Goal: Transaction & Acquisition: Book appointment/travel/reservation

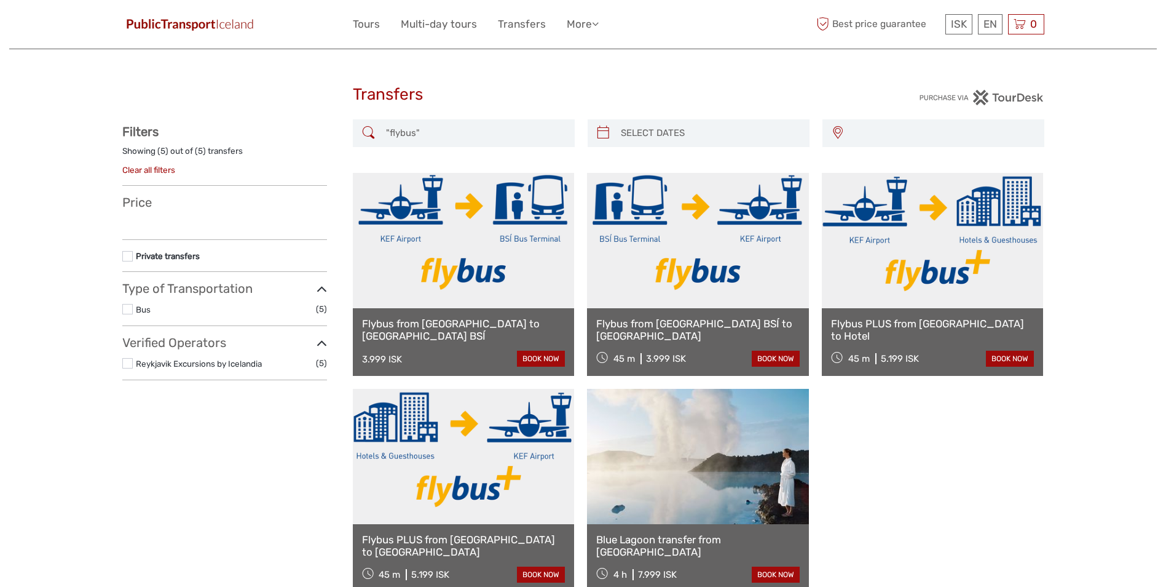
select select
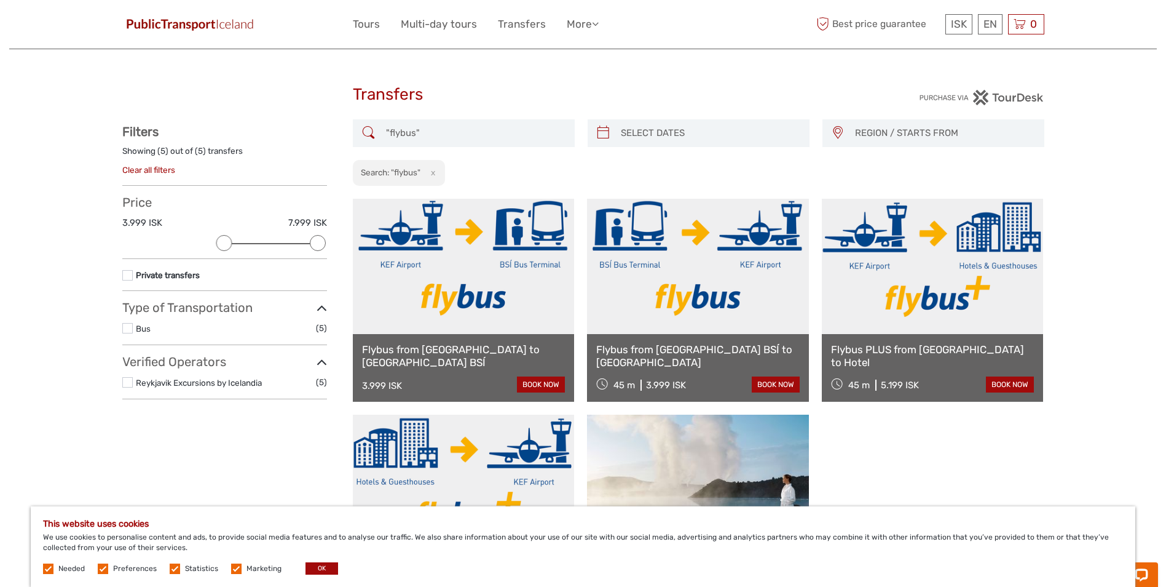
drag, startPoint x: 932, startPoint y: 0, endPoint x: 772, endPoint y: 85, distance: 181.8
click at [772, 85] on h1 "Transfers" at bounding box center [583, 95] width 461 height 20
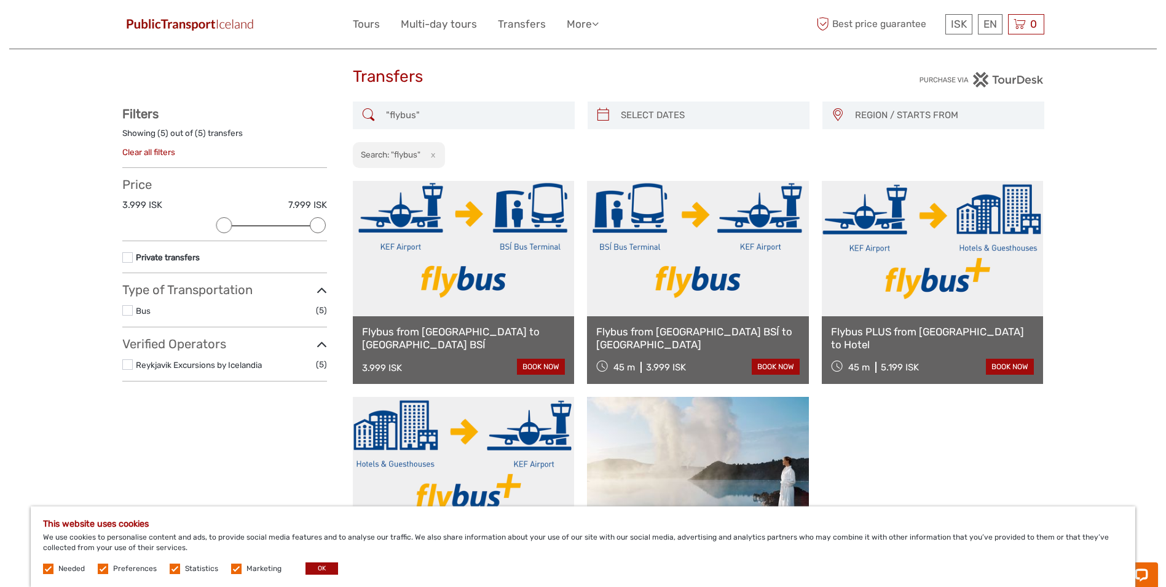
scroll to position [123, 0]
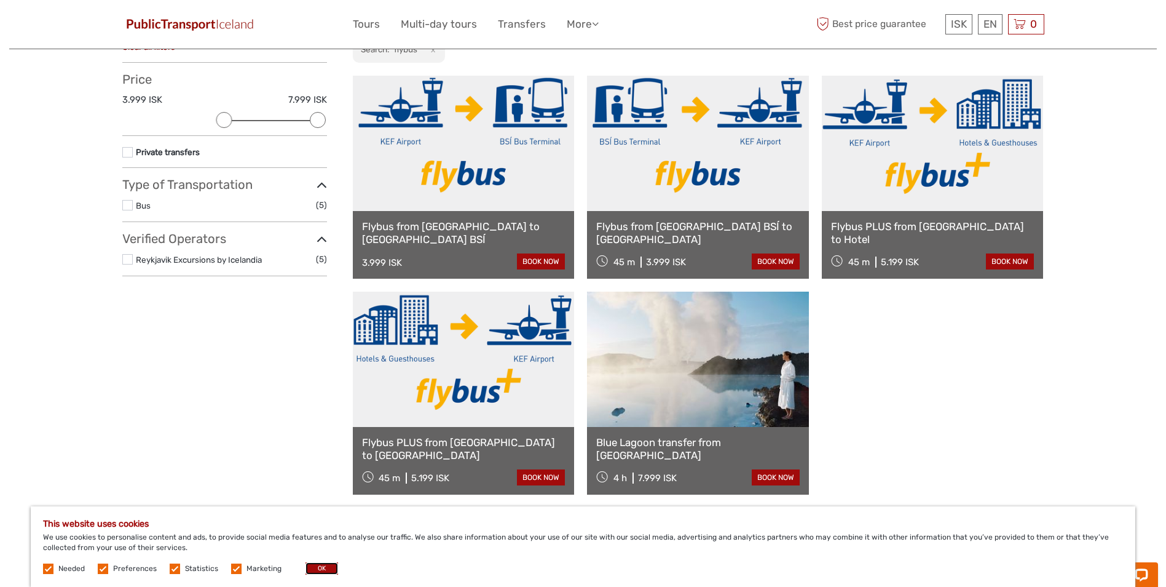
click at [314, 569] on button "OK" at bounding box center [322, 568] width 33 height 12
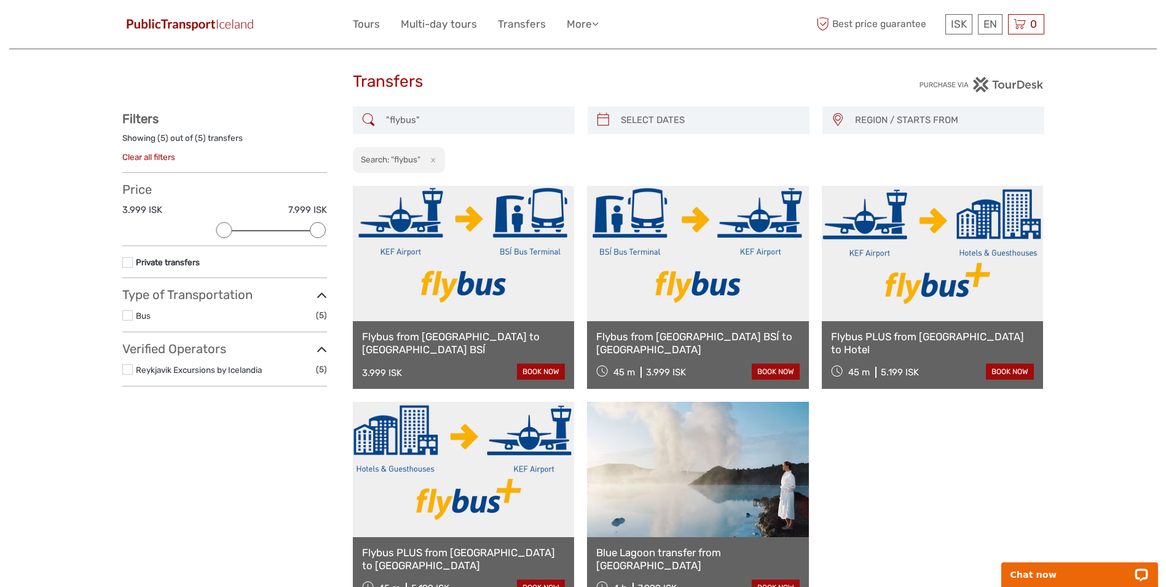
scroll to position [0, 0]
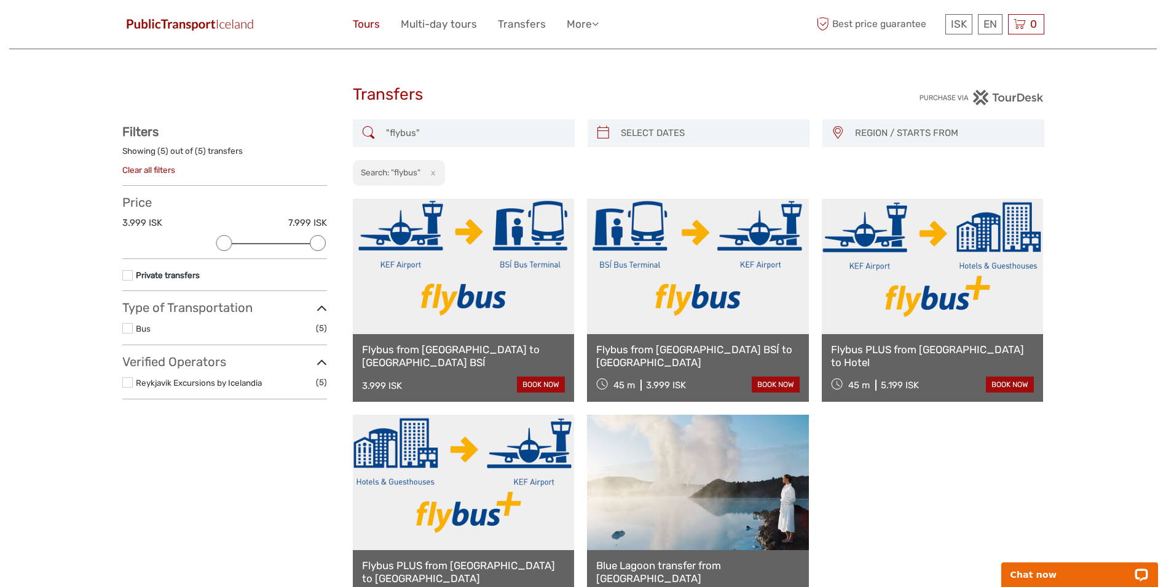
click at [366, 24] on link "Tours" at bounding box center [366, 24] width 27 height 18
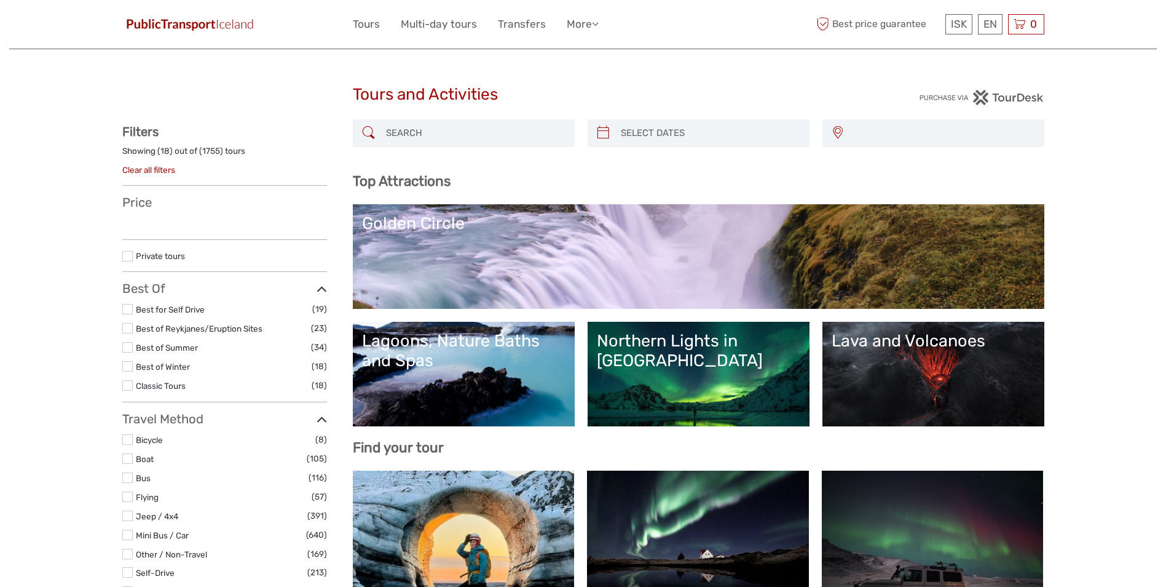
select select
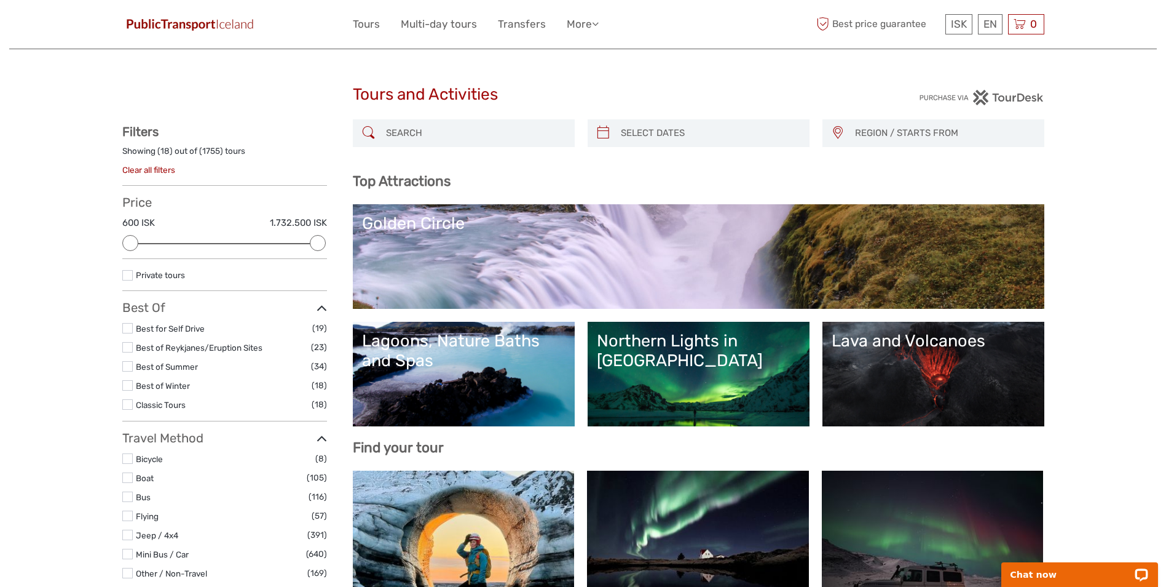
click at [129, 365] on label at bounding box center [127, 366] width 10 height 10
click at [0, 0] on input "checkbox" at bounding box center [0, 0] width 0 height 0
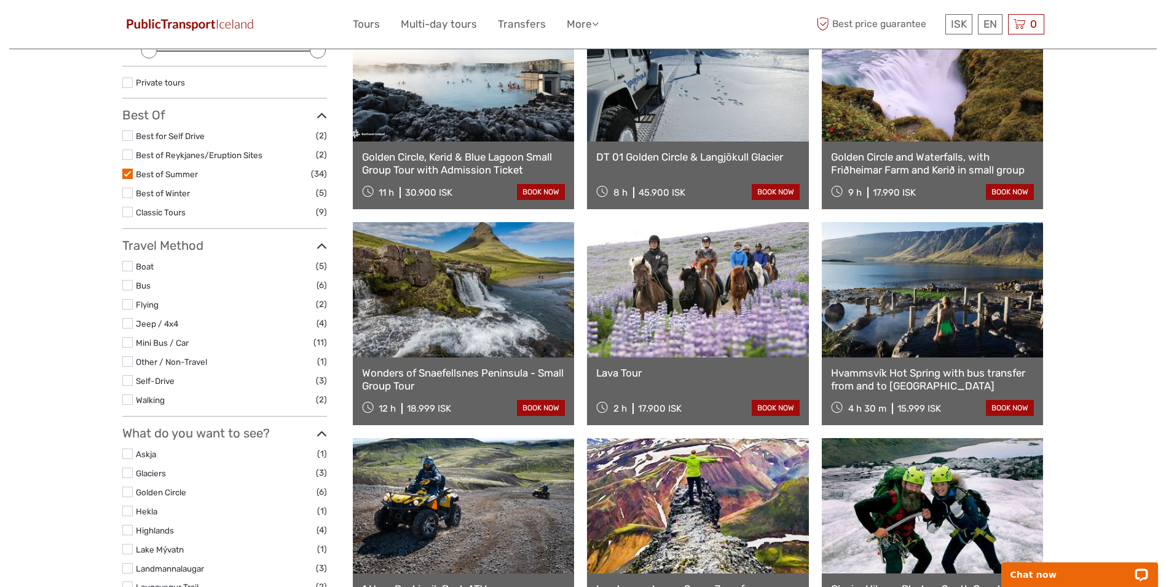
scroll to position [193, 0]
click at [127, 378] on label at bounding box center [127, 379] width 10 height 10
click at [0, 0] on input "checkbox" at bounding box center [0, 0] width 0 height 0
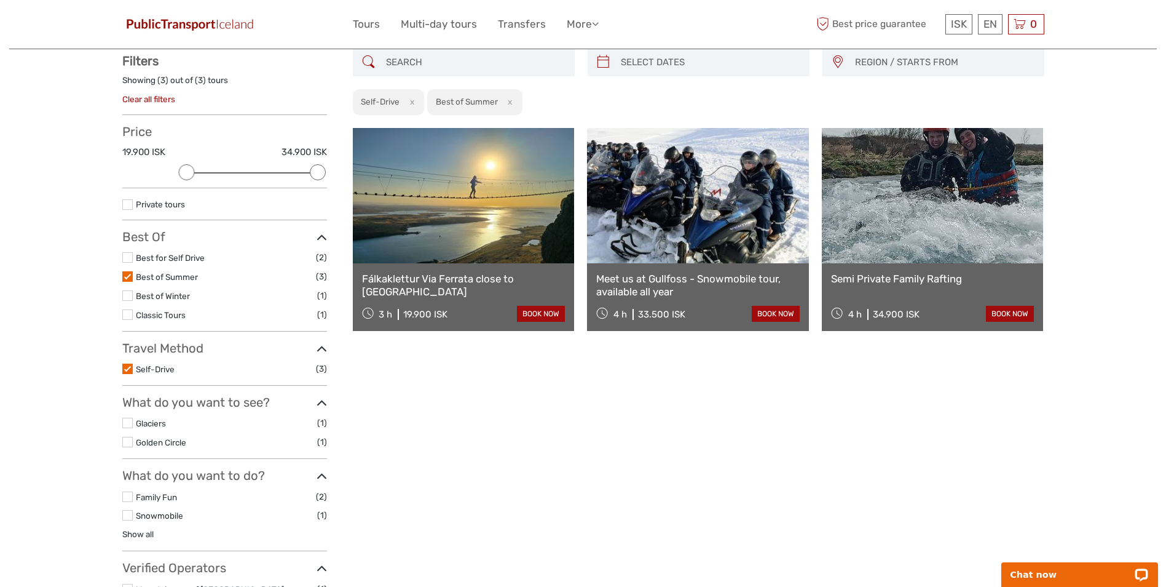
scroll to position [70, 0]
click at [448, 212] on link at bounding box center [464, 196] width 222 height 135
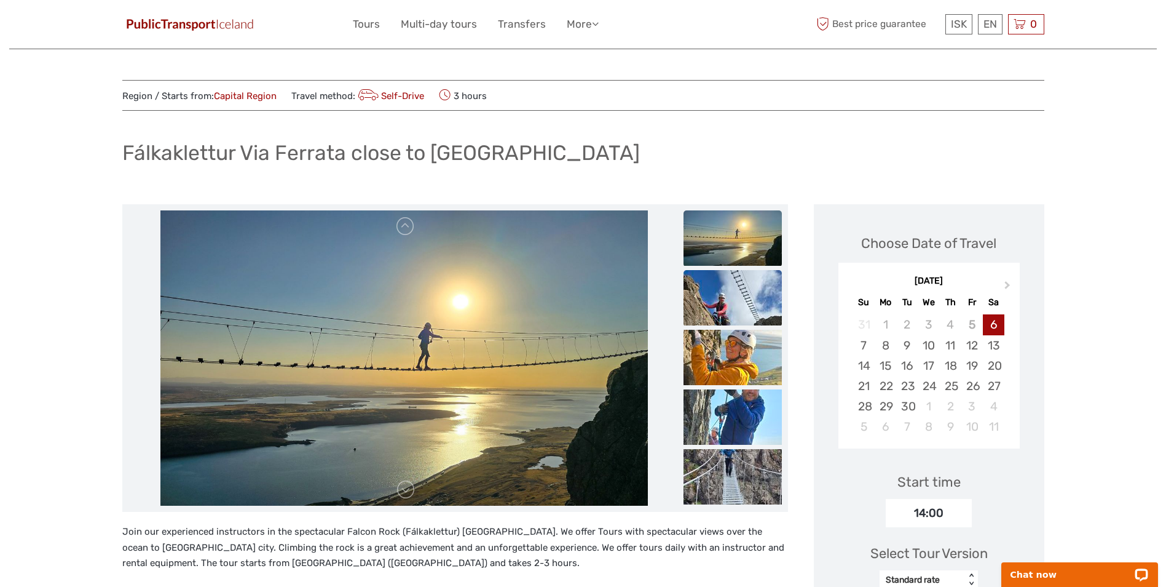
click at [726, 305] on img at bounding box center [733, 297] width 98 height 55
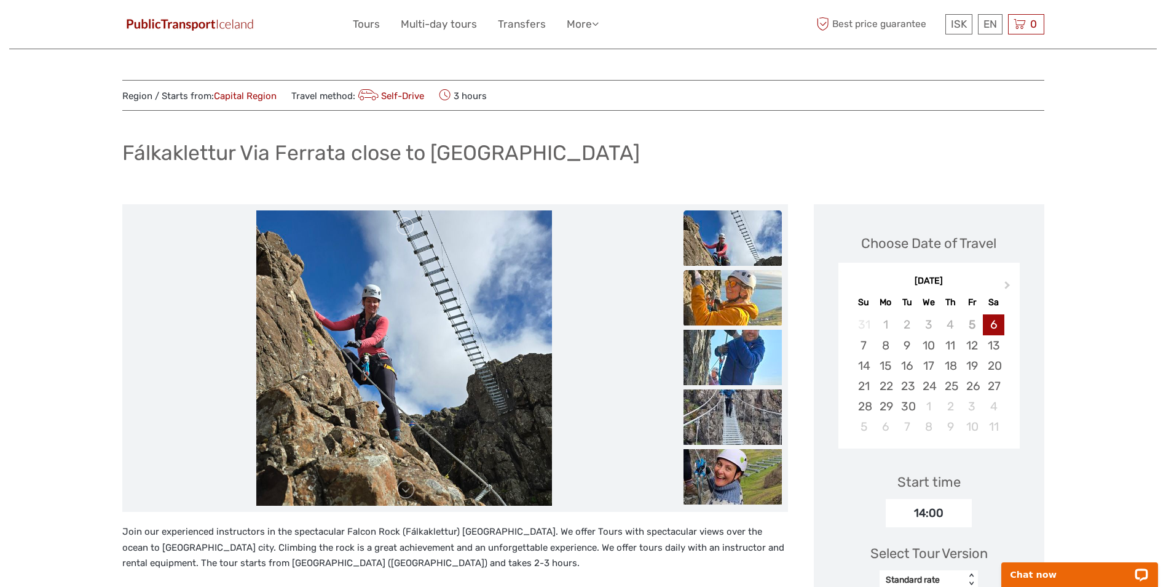
click at [721, 311] on img at bounding box center [733, 297] width 98 height 55
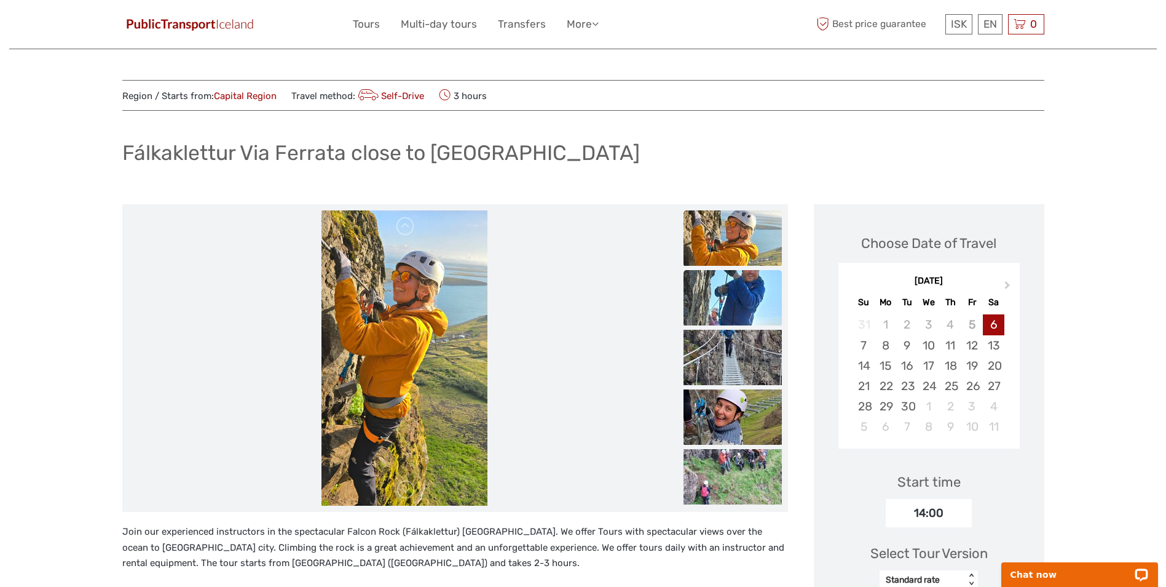
click at [718, 319] on img at bounding box center [733, 297] width 98 height 55
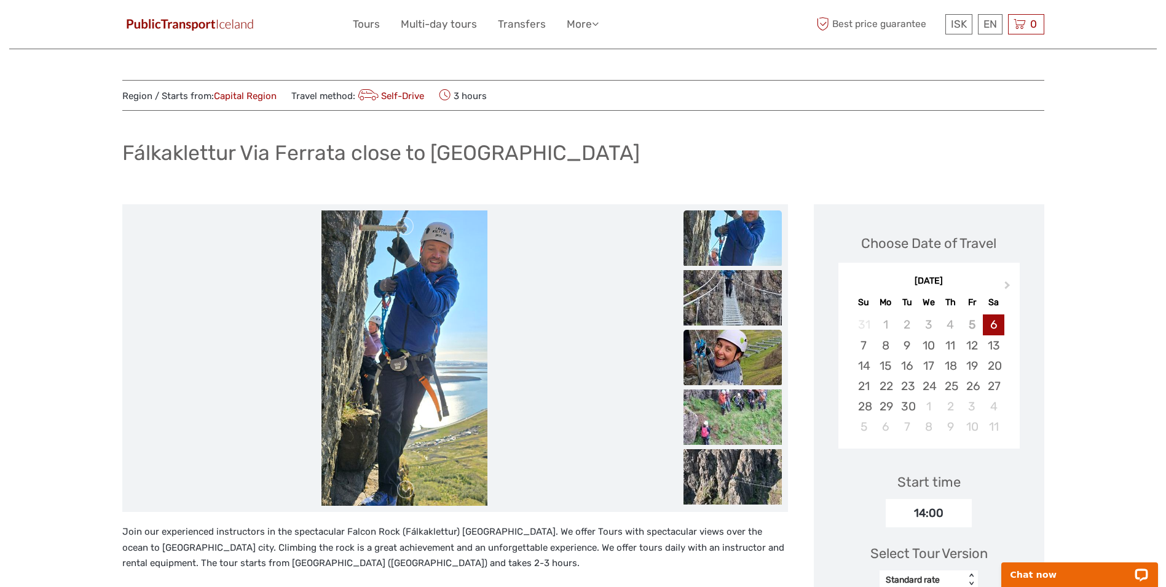
click at [721, 363] on img at bounding box center [733, 357] width 98 height 55
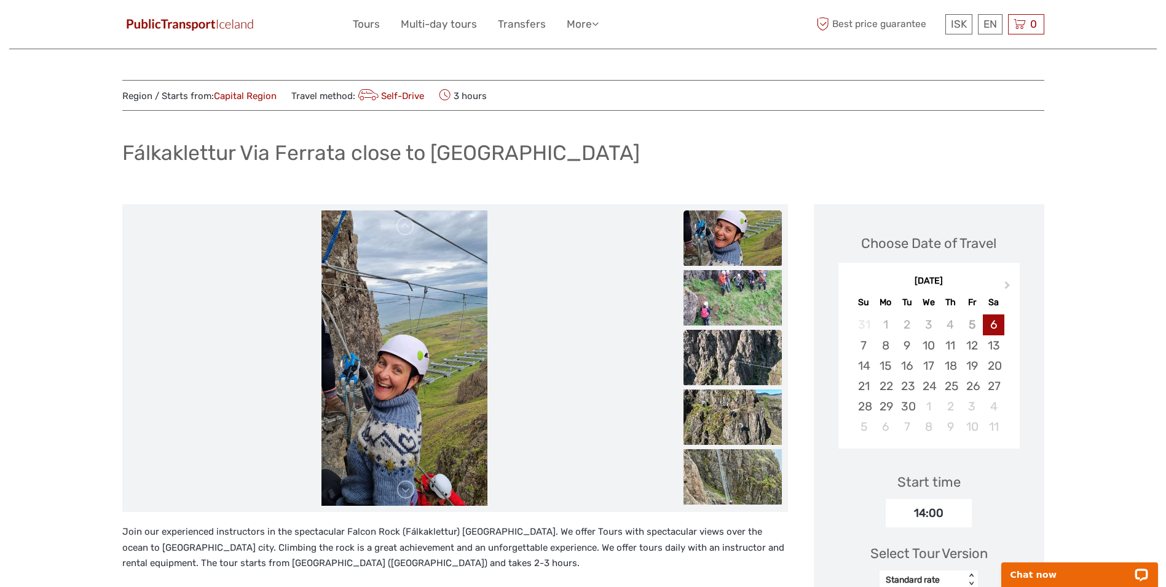
click at [721, 371] on img at bounding box center [733, 357] width 98 height 55
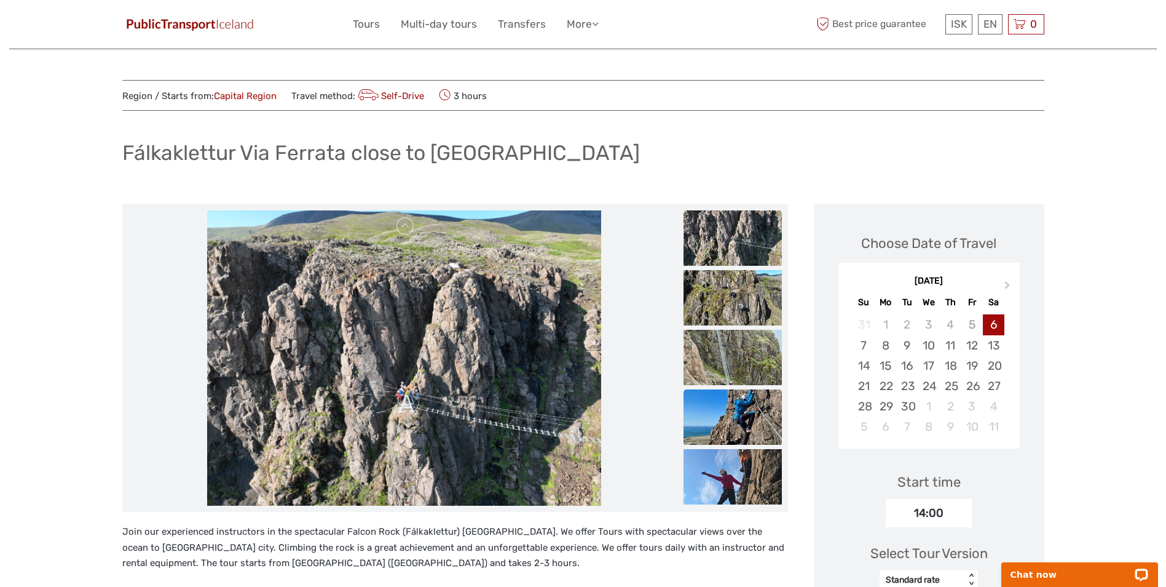
click at [731, 414] on img at bounding box center [733, 416] width 98 height 55
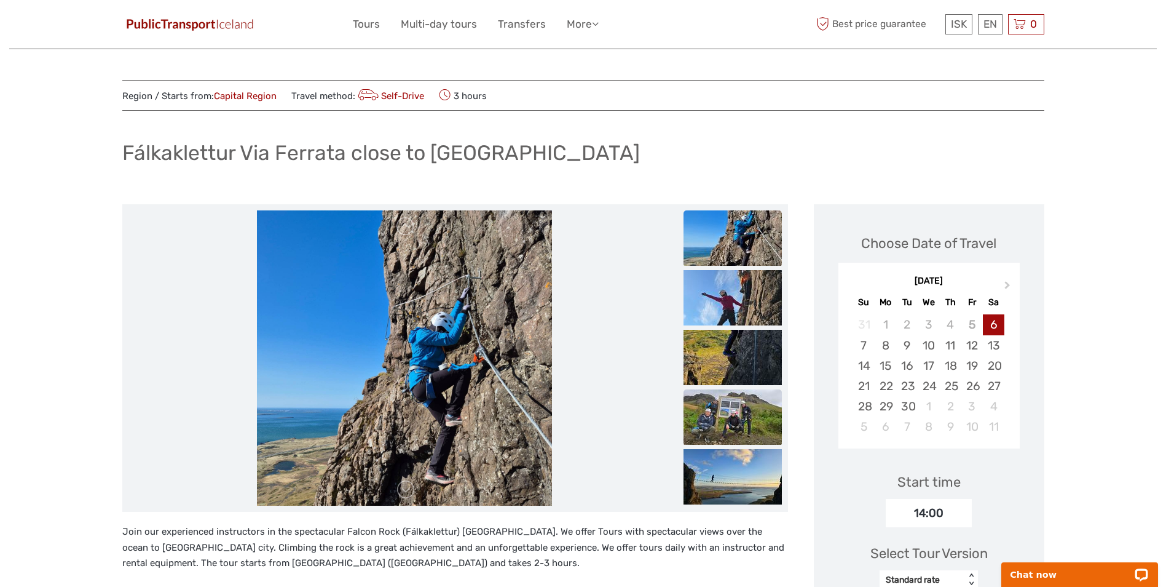
click at [724, 421] on img at bounding box center [733, 416] width 98 height 55
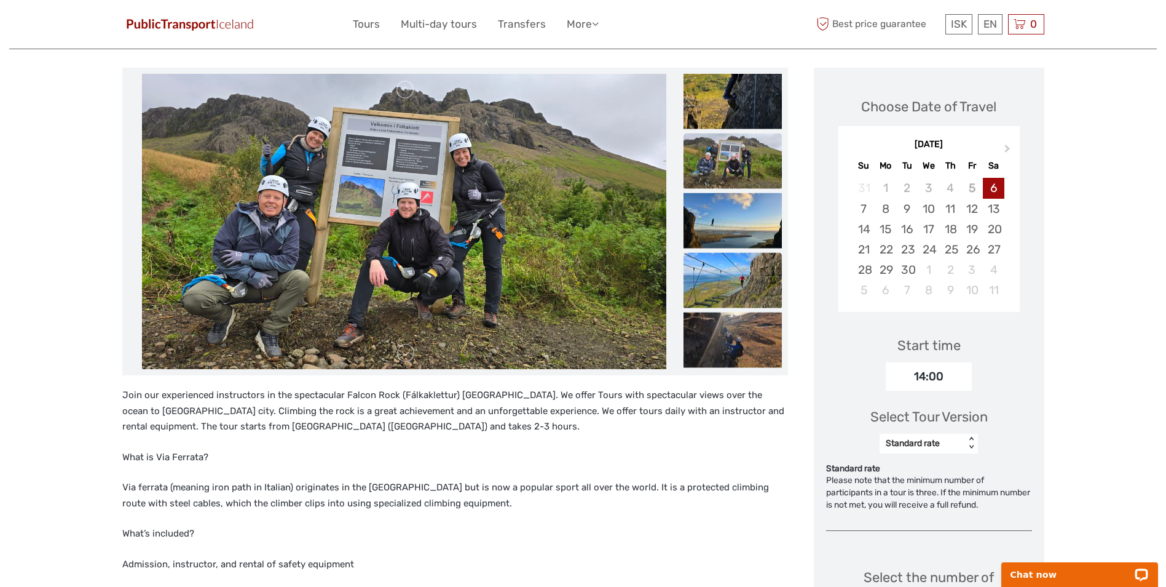
scroll to position [184, 0]
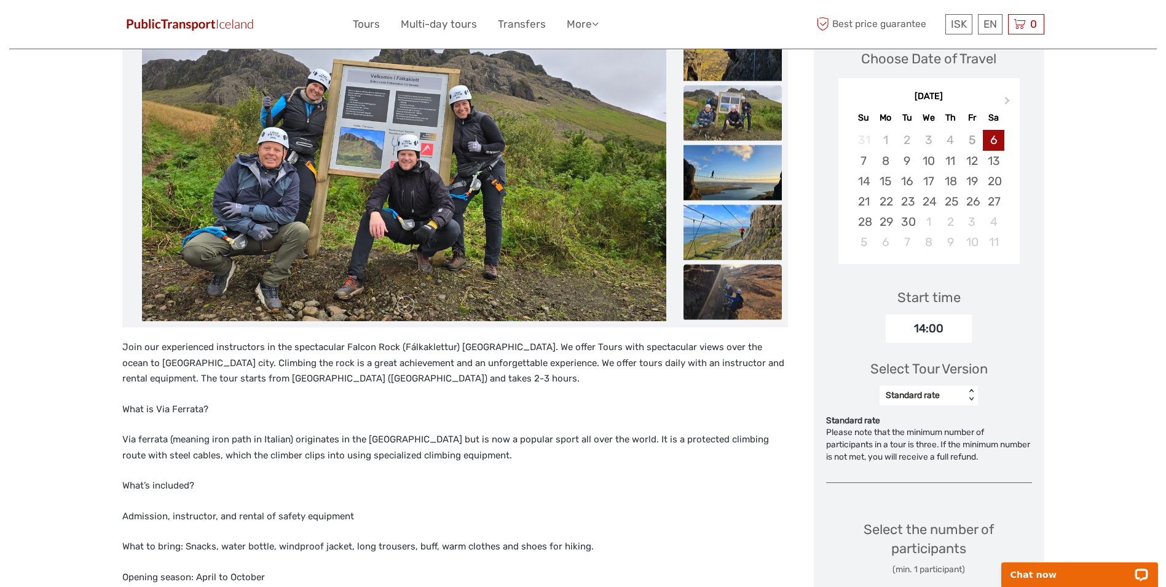
click at [743, 283] on img at bounding box center [733, 291] width 98 height 55
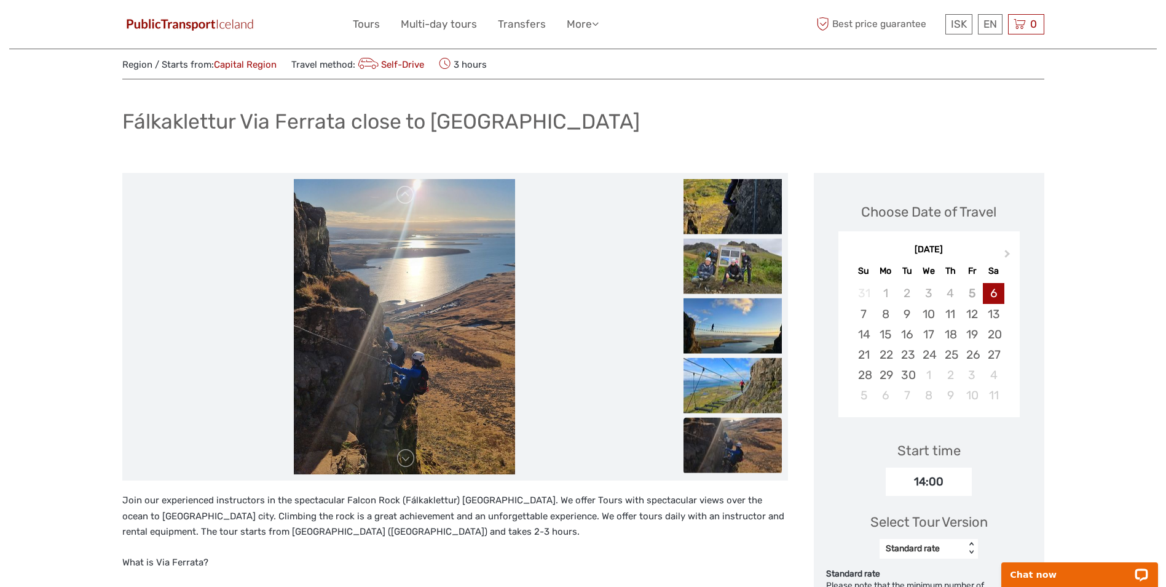
scroll to position [0, 0]
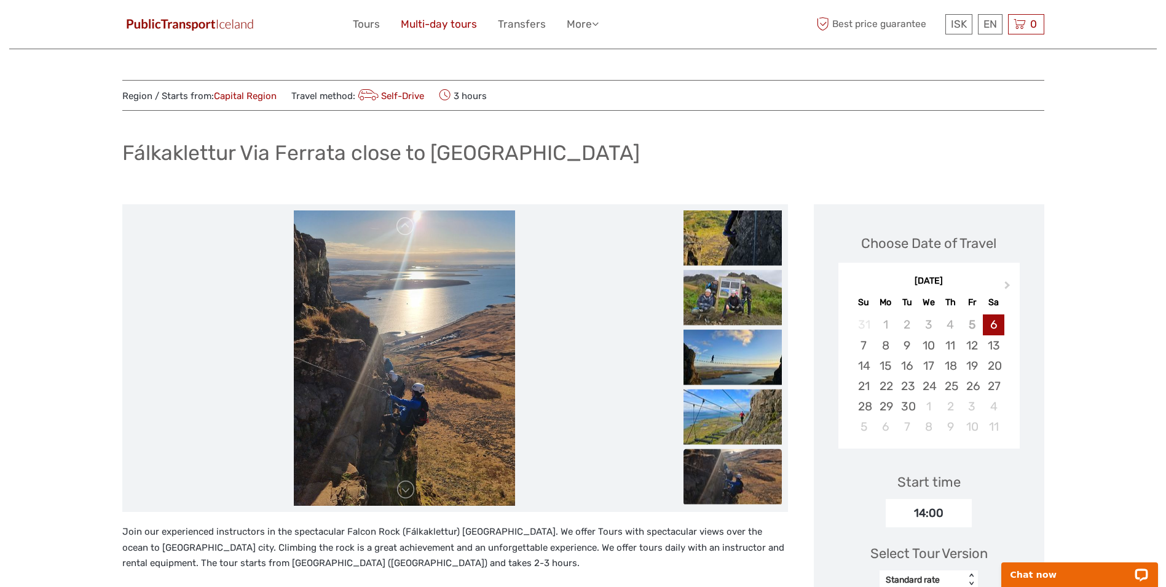
click at [459, 18] on link "Multi-day tours" at bounding box center [439, 24] width 76 height 18
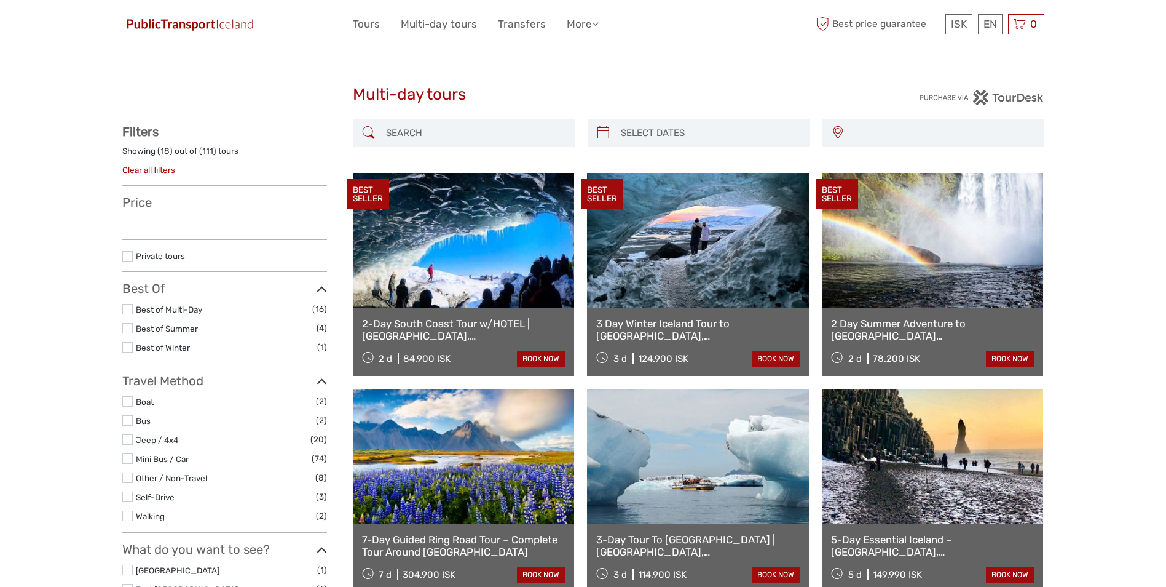
select select
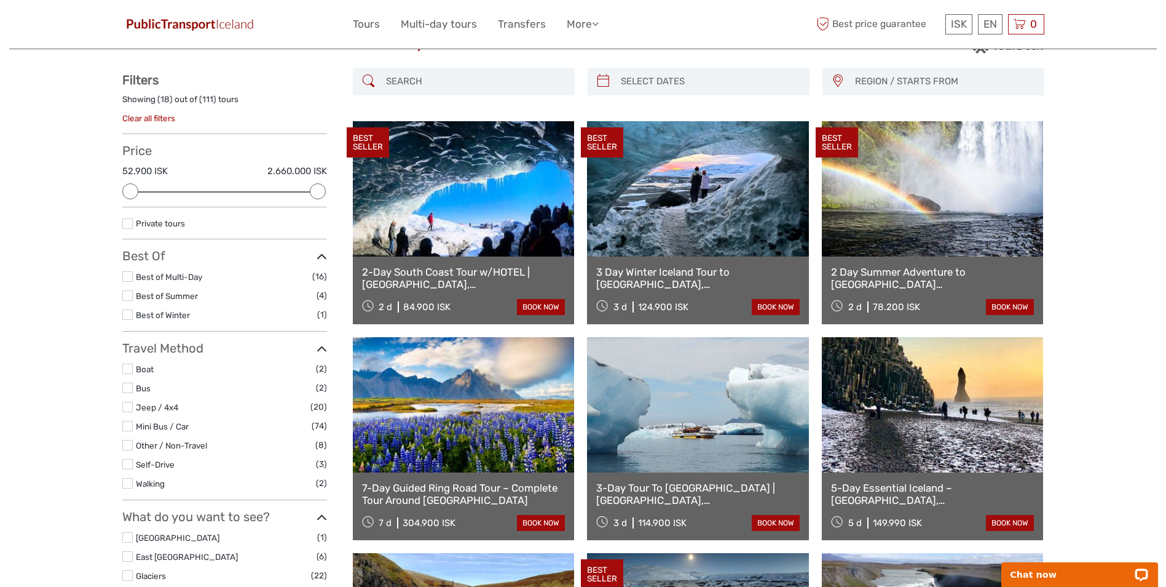
scroll to position [61, 0]
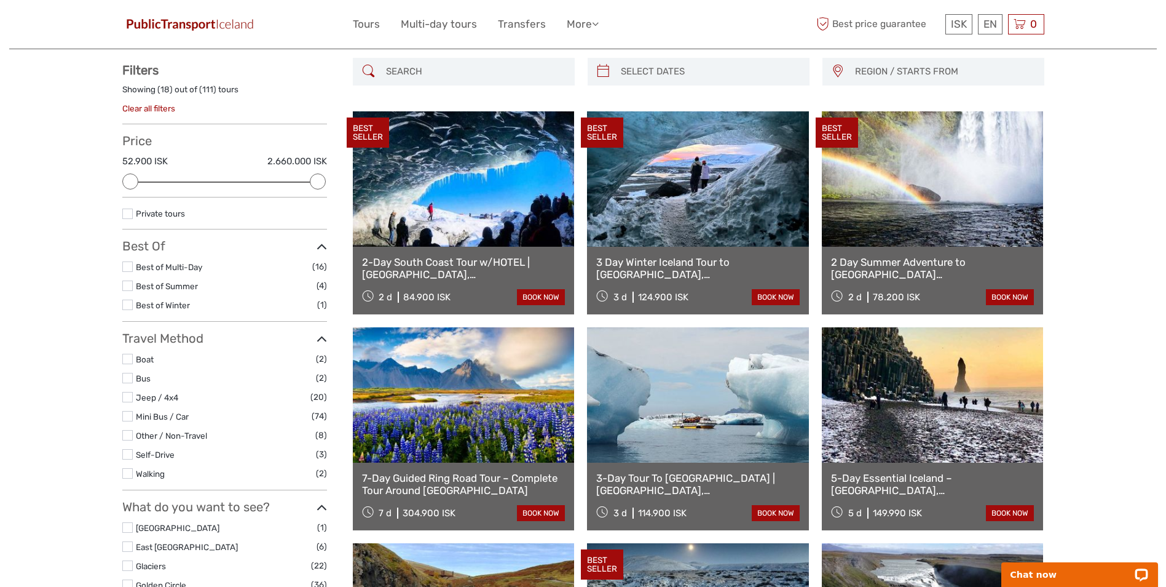
drag, startPoint x: 130, startPoint y: 285, endPoint x: 124, endPoint y: 289, distance: 7.5
click at [130, 285] on label at bounding box center [127, 285] width 10 height 10
click at [0, 0] on input "checkbox" at bounding box center [0, 0] width 0 height 0
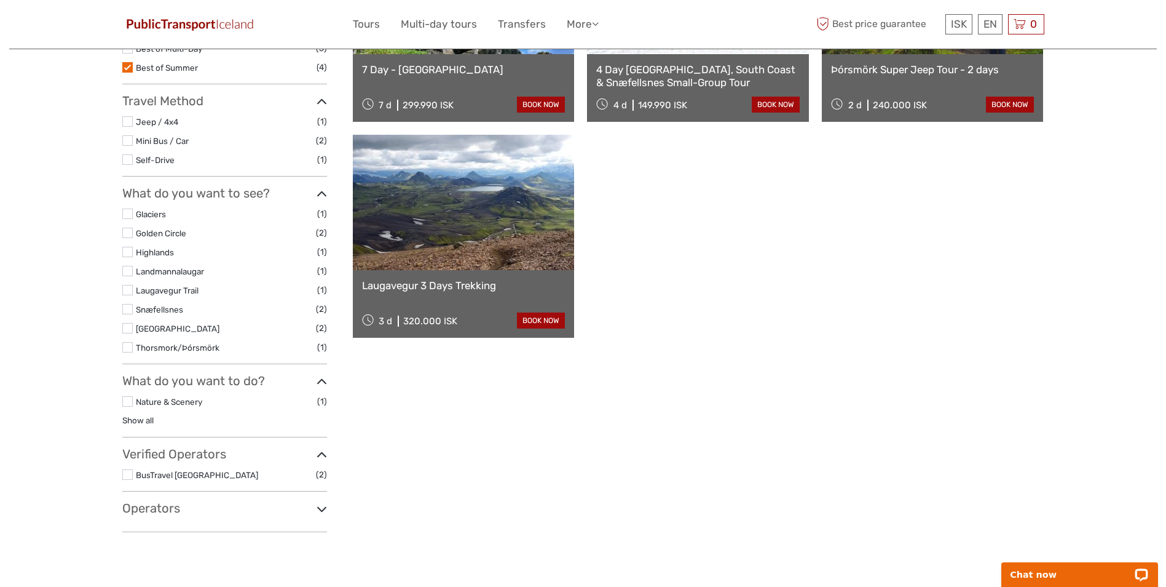
scroll to position [316, 0]
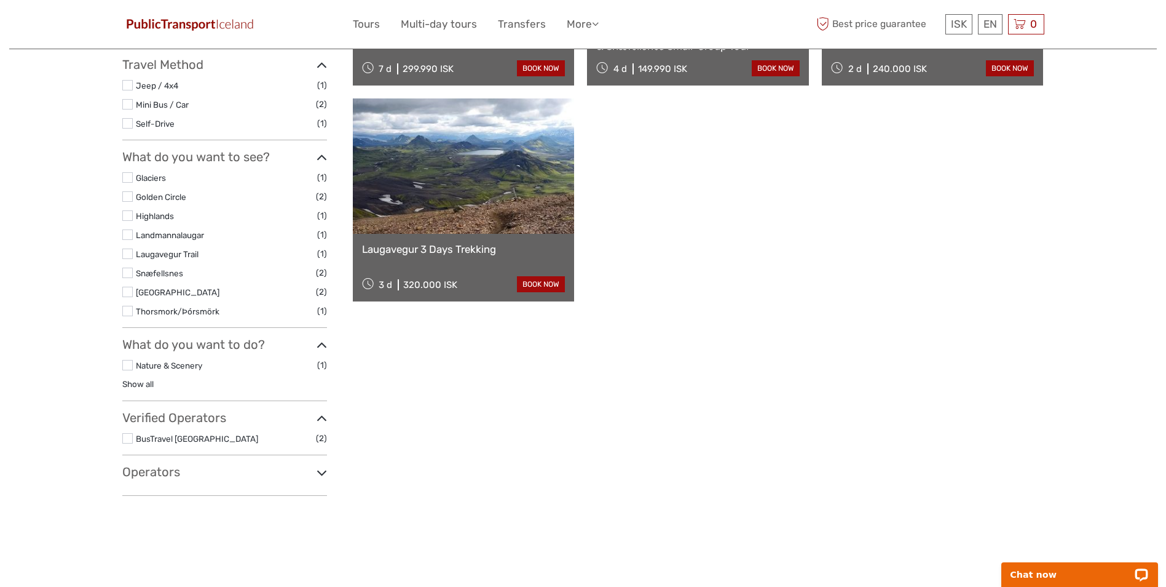
click at [129, 180] on label at bounding box center [127, 177] width 10 height 10
click at [0, 0] on input "checkbox" at bounding box center [0, 0] width 0 height 0
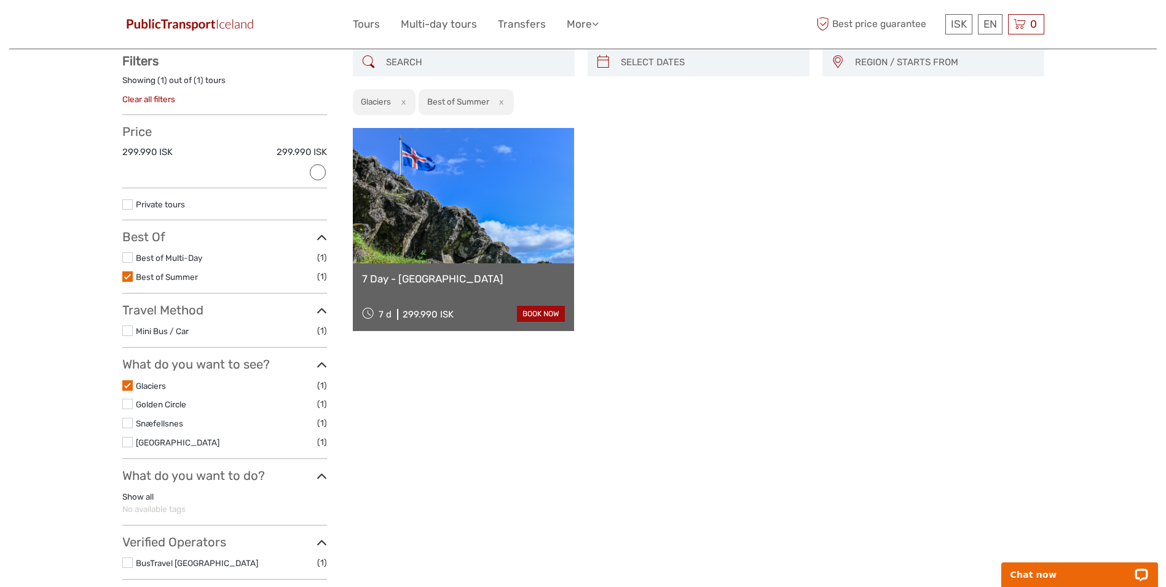
scroll to position [70, 0]
click at [127, 383] on label at bounding box center [127, 386] width 10 height 10
click at [0, 0] on input "checkbox" at bounding box center [0, 0] width 0 height 0
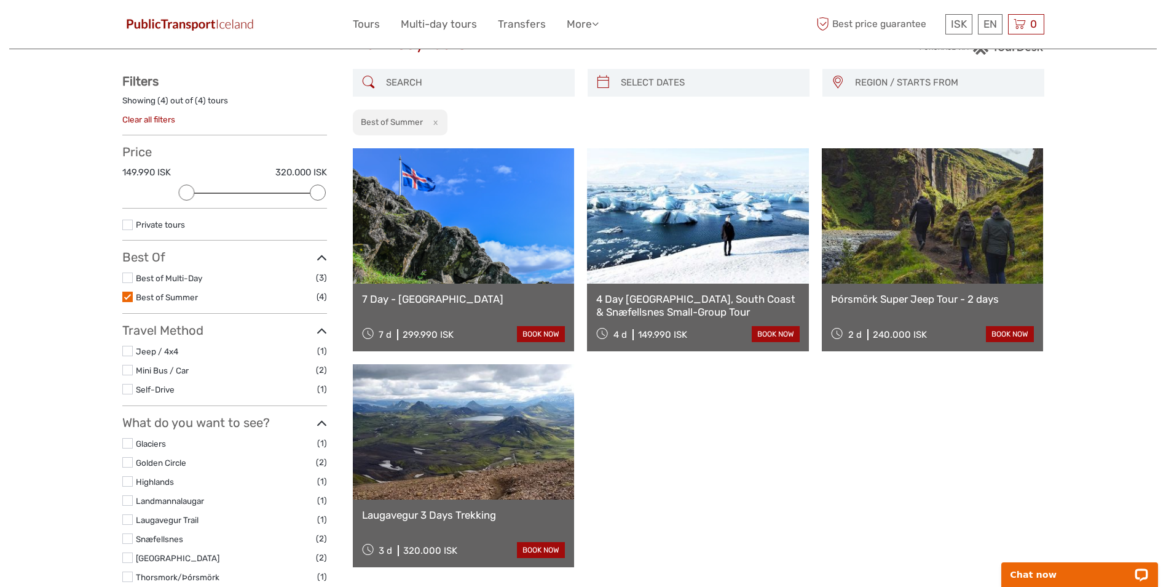
scroll to position [61, 0]
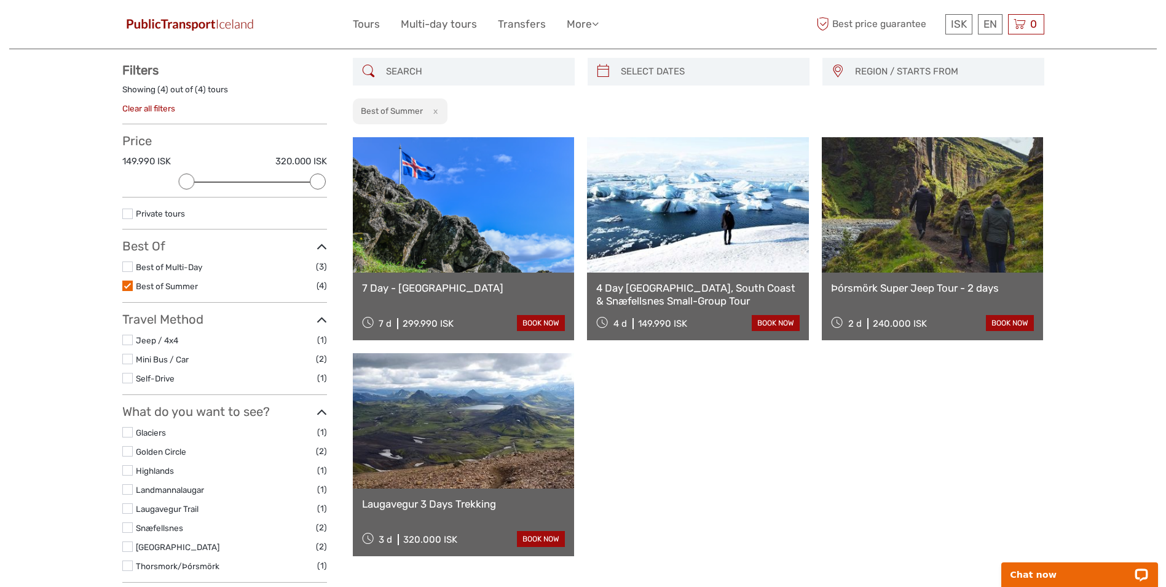
click at [470, 200] on link at bounding box center [464, 204] width 222 height 135
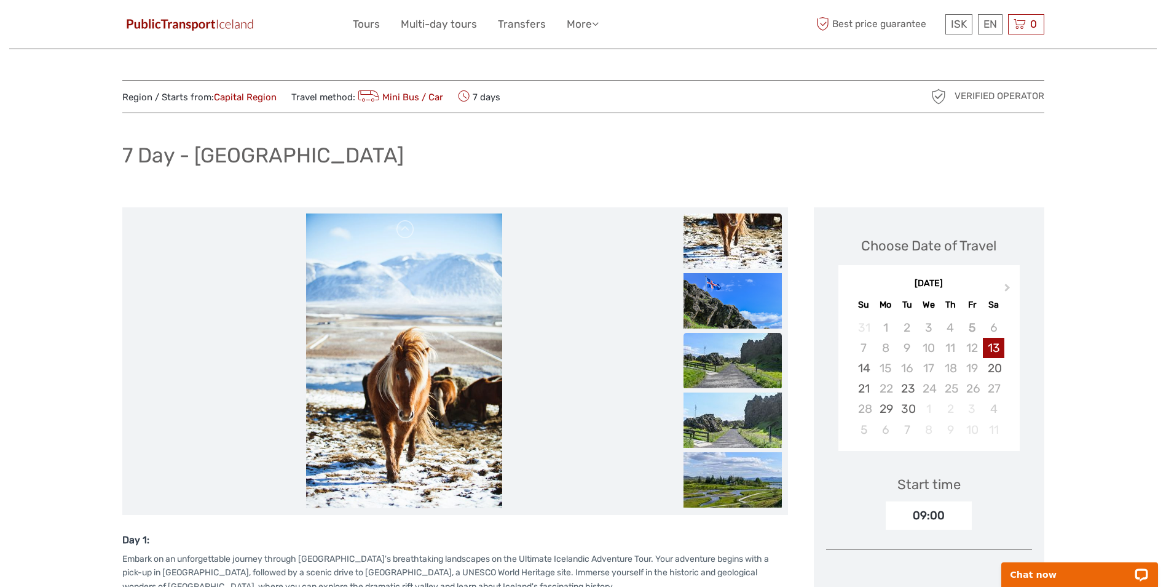
click at [729, 371] on img at bounding box center [733, 360] width 98 height 55
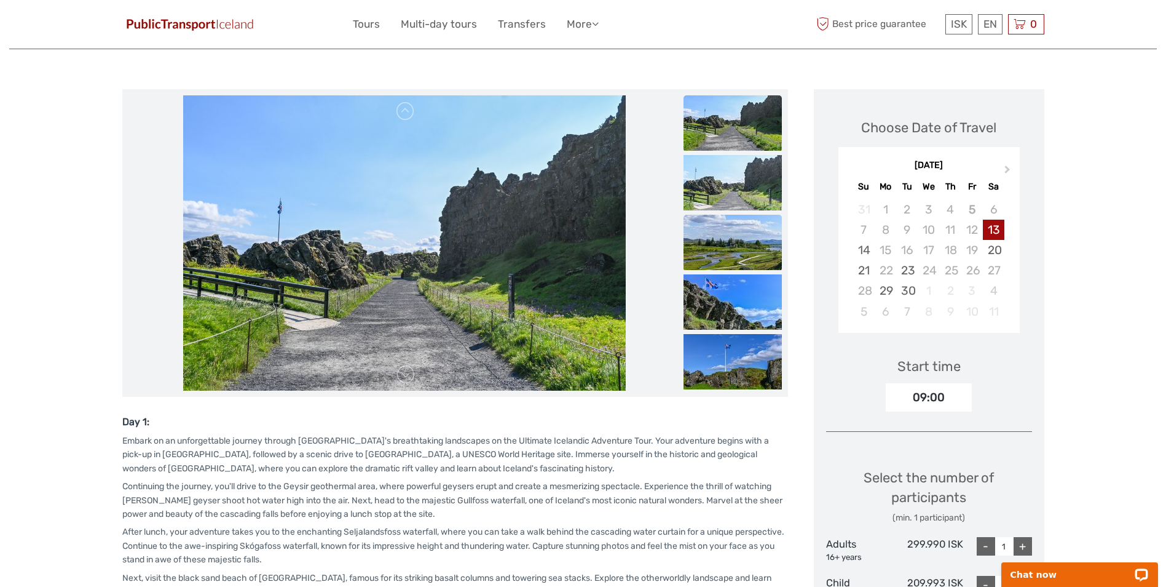
scroll to position [123, 0]
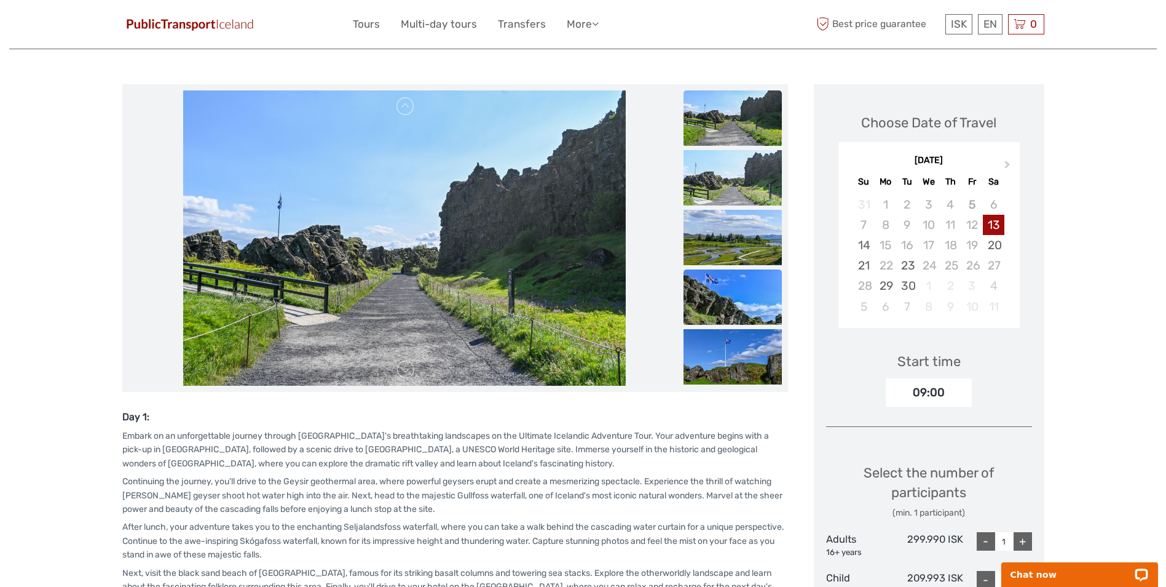
click at [722, 296] on img at bounding box center [733, 296] width 98 height 55
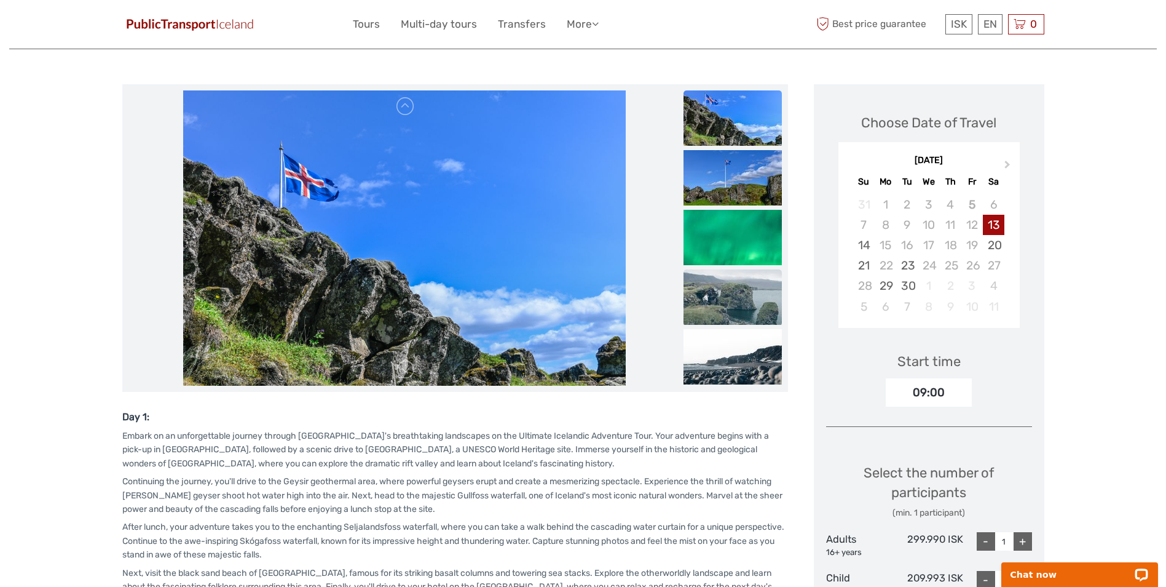
click at [735, 289] on img at bounding box center [733, 296] width 98 height 55
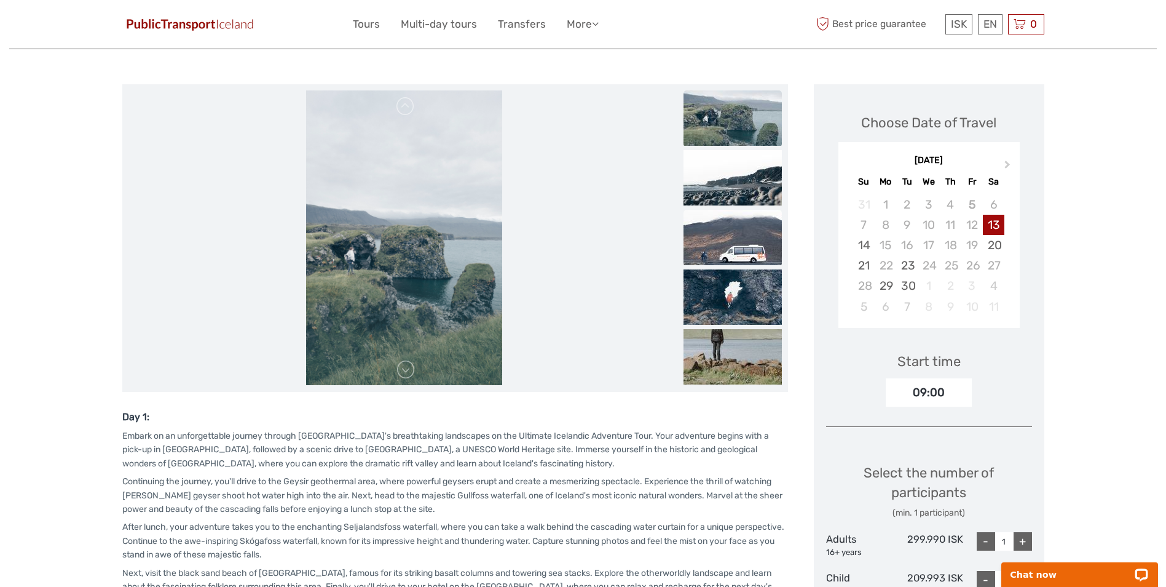
click at [734, 237] on img at bounding box center [733, 237] width 98 height 55
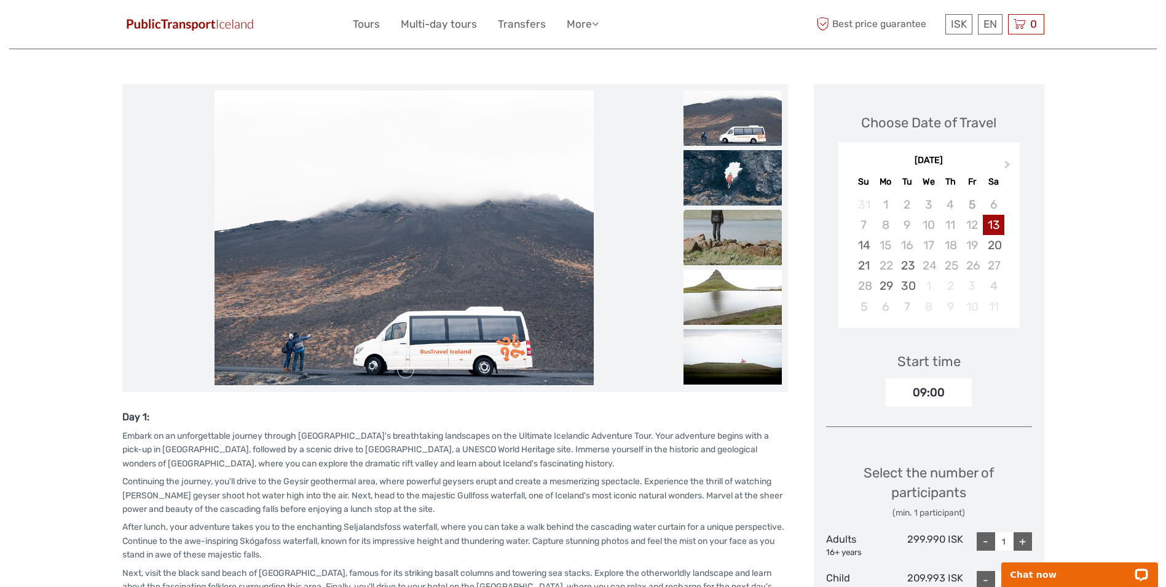
click at [727, 240] on img at bounding box center [733, 237] width 98 height 55
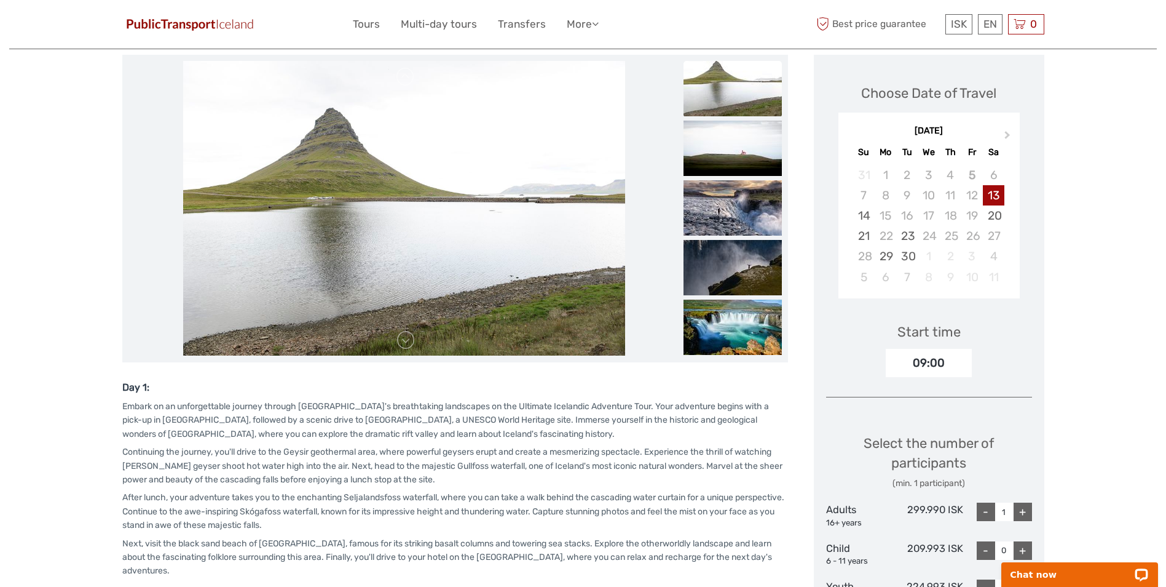
scroll to position [0, 0]
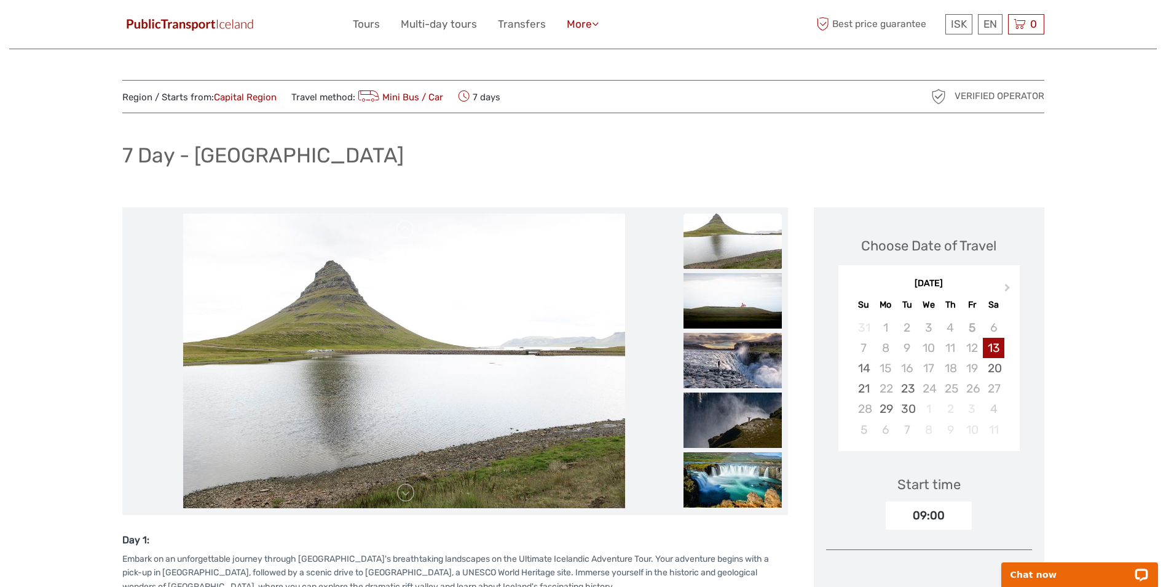
click at [568, 20] on link "More" at bounding box center [583, 24] width 32 height 18
click at [548, 50] on link "Travel Articles" at bounding box center [562, 50] width 74 height 24
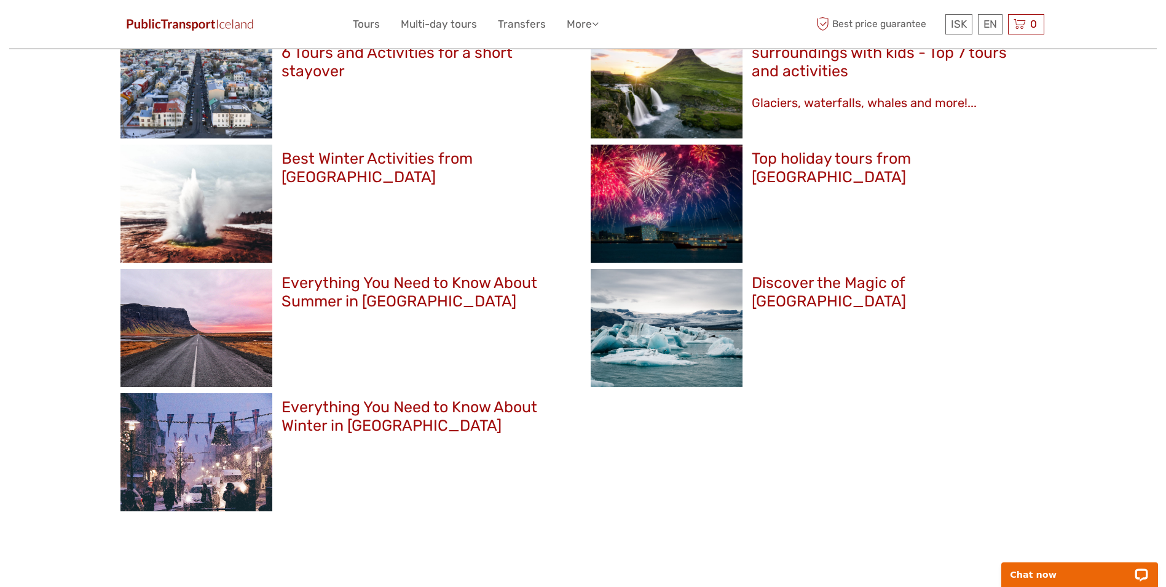
scroll to position [1045, 0]
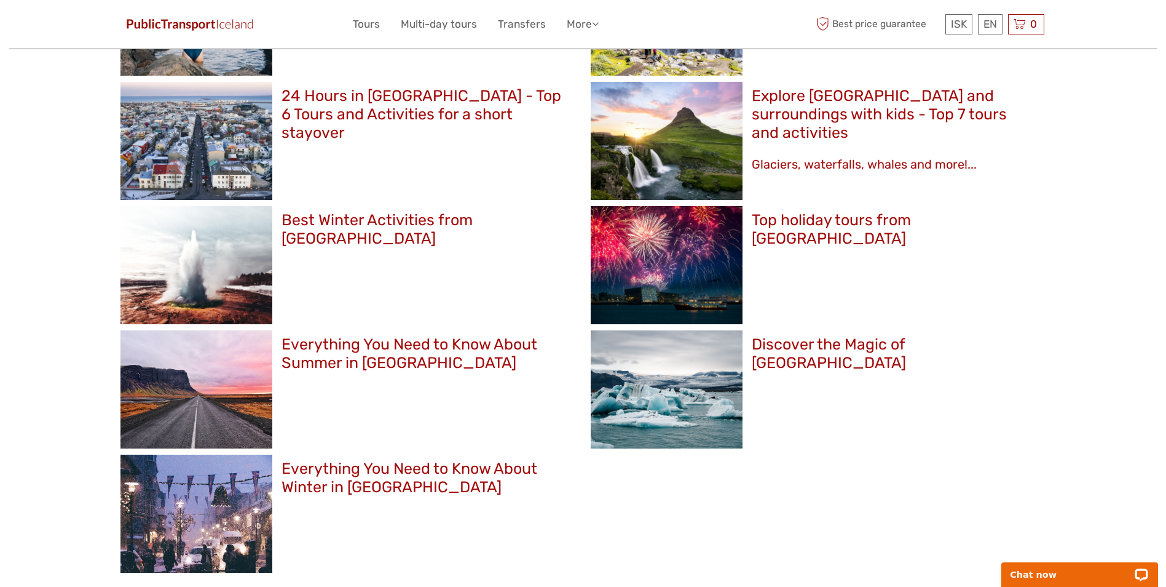
click at [162, 498] on div at bounding box center [197, 513] width 152 height 118
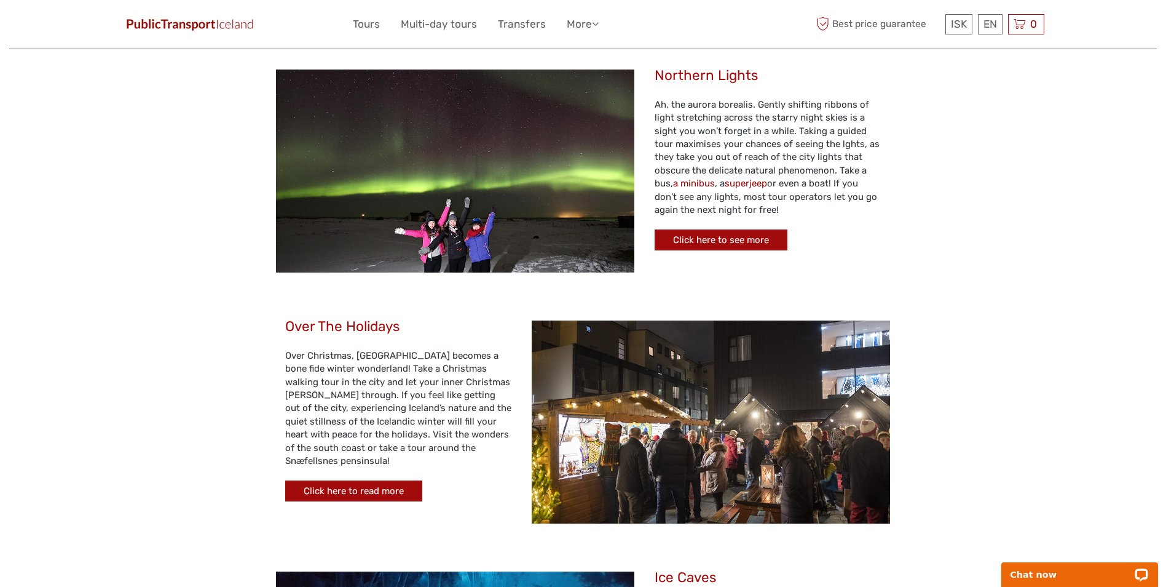
scroll to position [1660, 0]
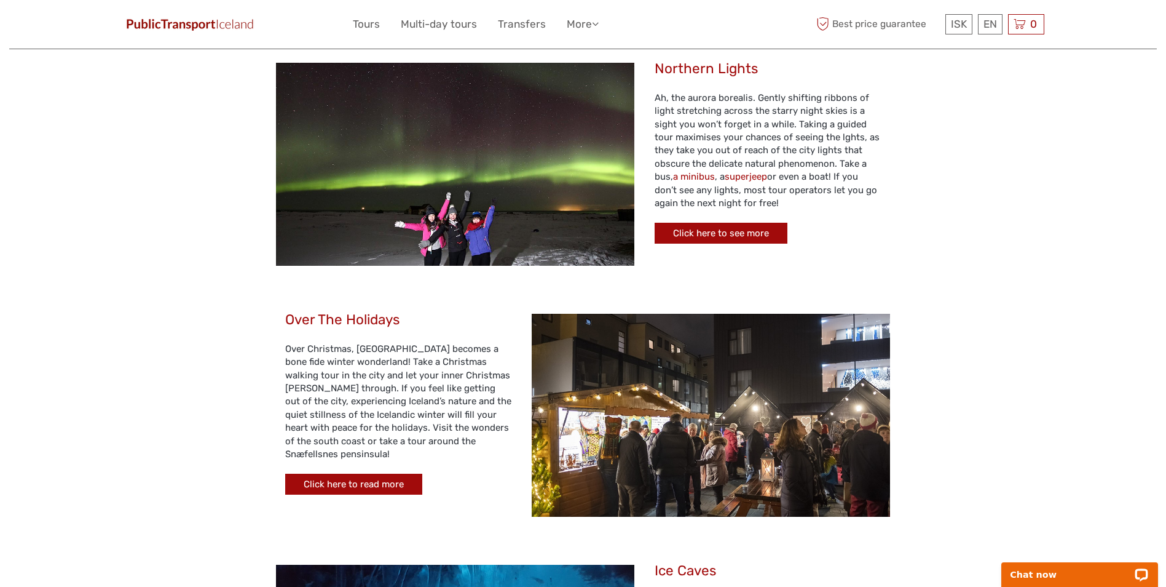
click at [707, 223] on div "Click here to see more" at bounding box center [721, 234] width 133 height 22
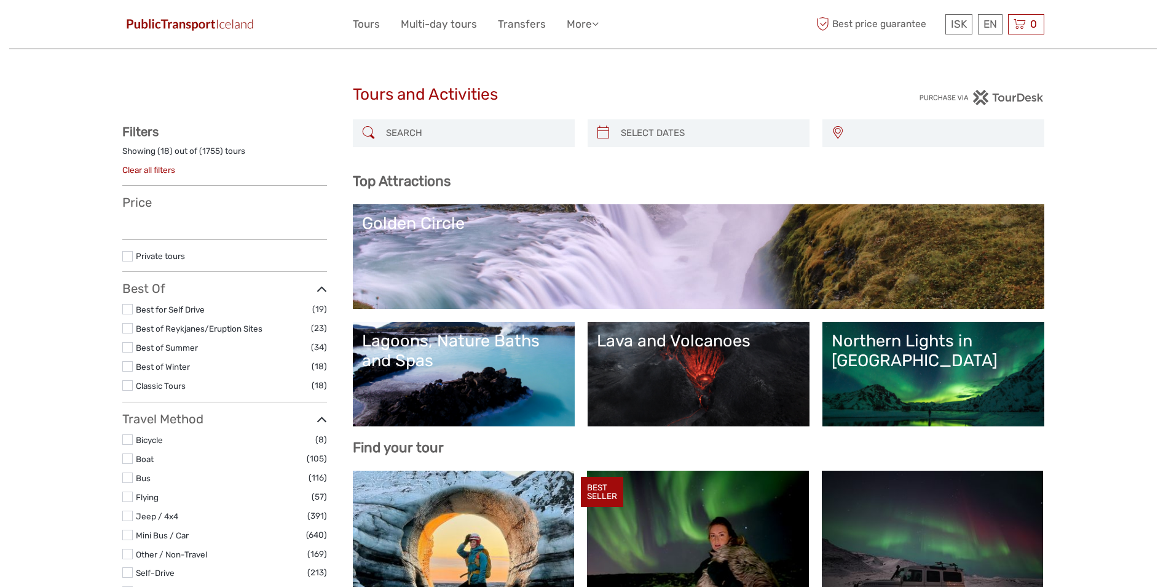
select select
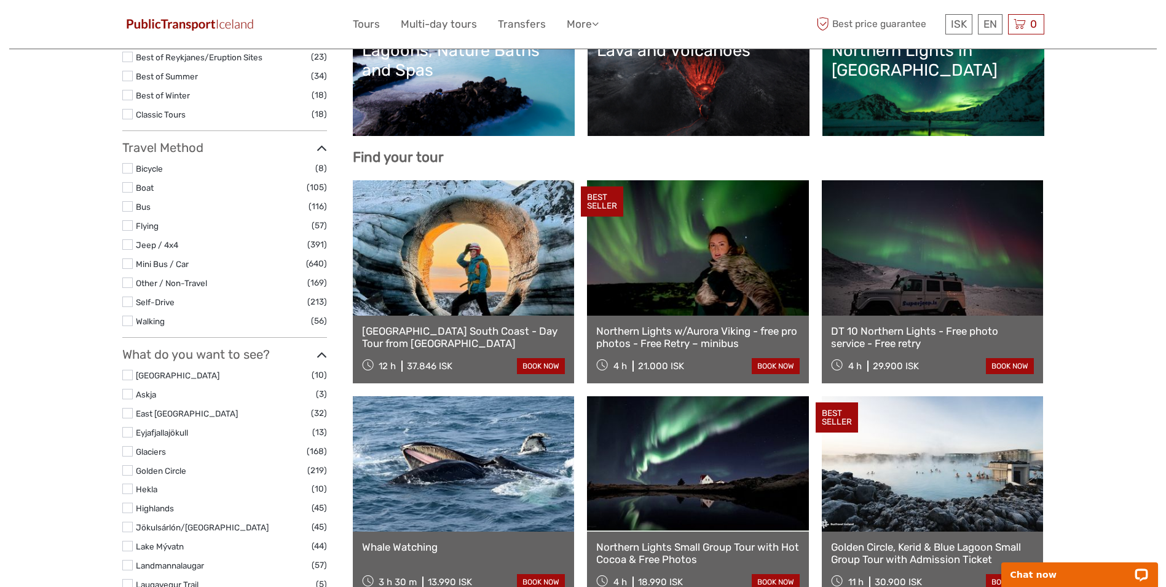
scroll to position [307, 0]
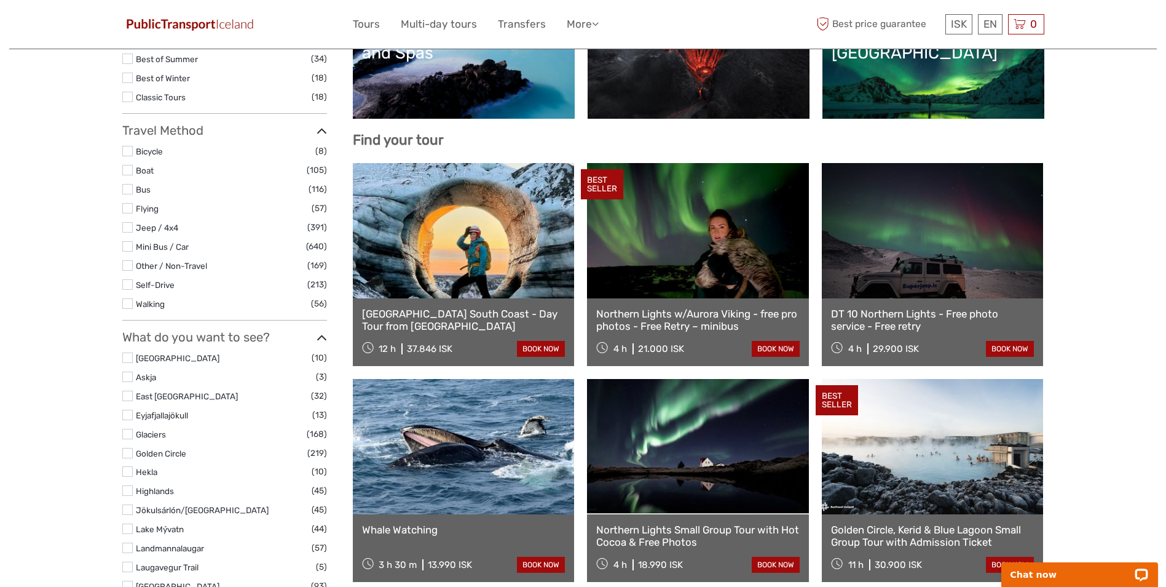
click at [689, 250] on link at bounding box center [698, 230] width 222 height 135
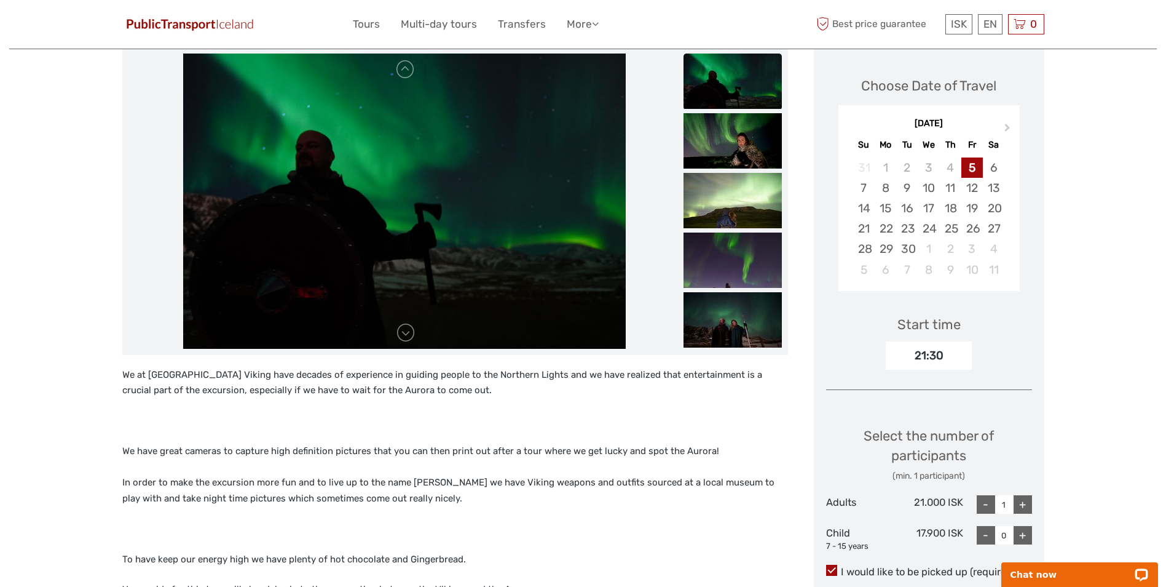
scroll to position [184, 0]
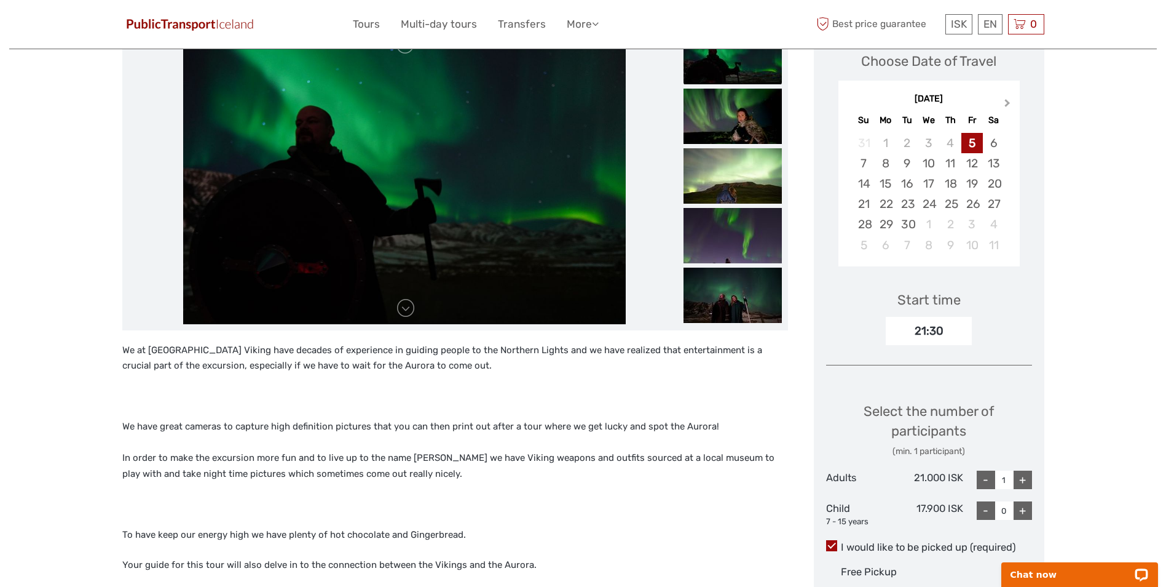
click at [1008, 100] on span "Next Month" at bounding box center [1008, 106] width 0 height 18
click at [959, 182] on div "15" at bounding box center [951, 183] width 22 height 20
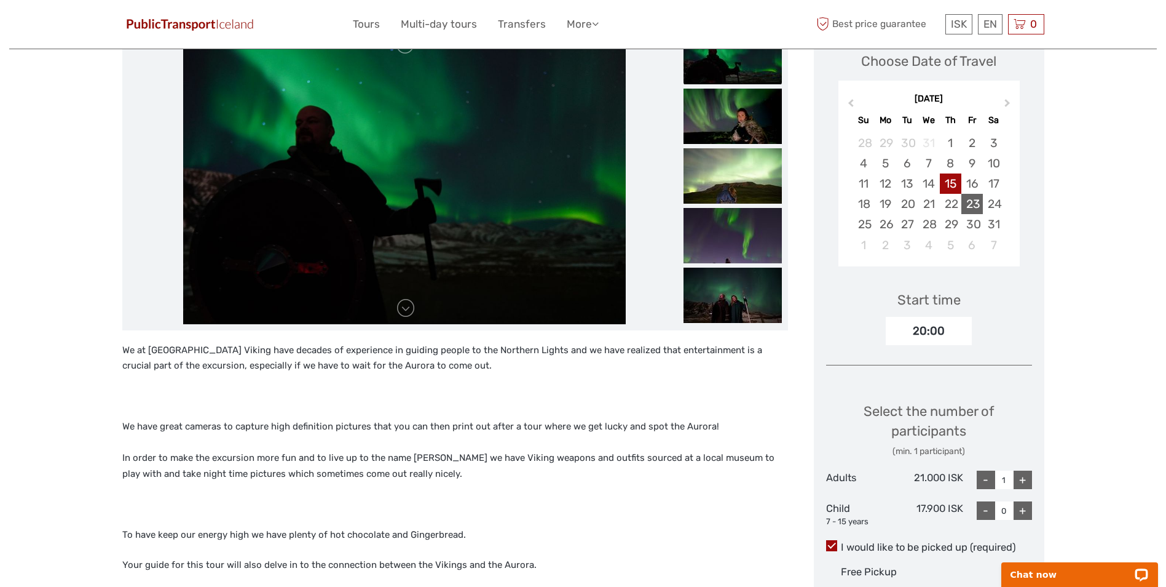
click at [980, 205] on div "23" at bounding box center [973, 204] width 22 height 20
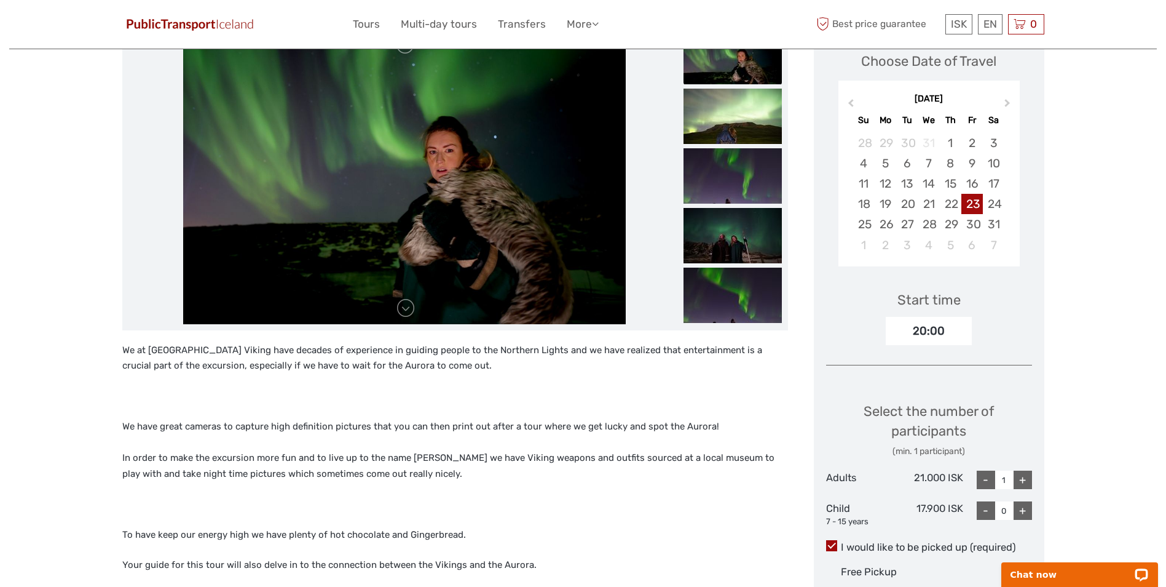
click at [1029, 477] on div "+" at bounding box center [1023, 479] width 18 height 18
type input "2"
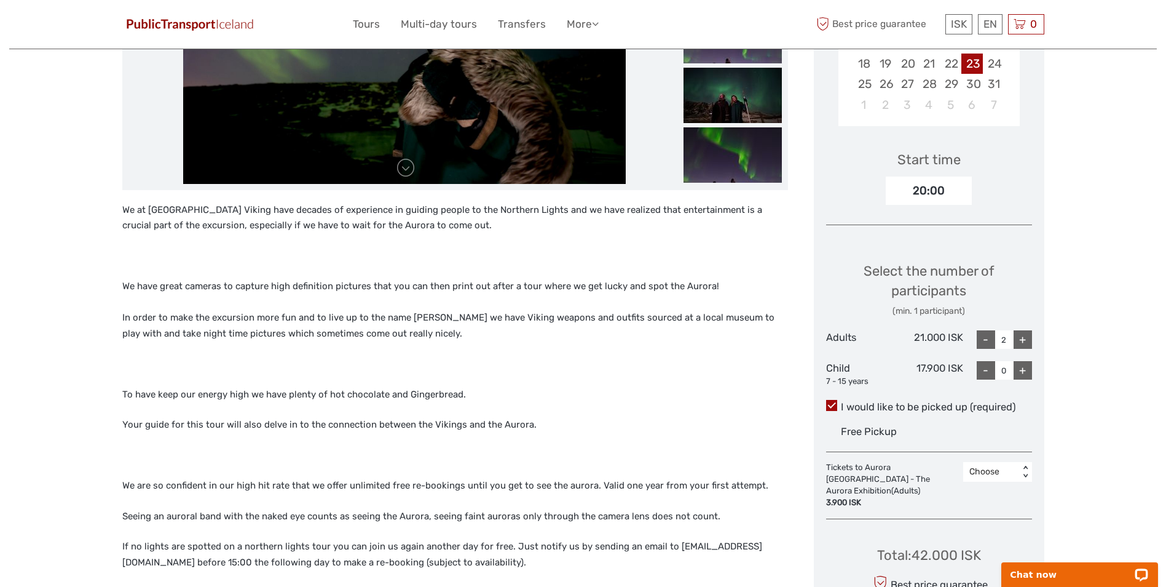
scroll to position [369, 0]
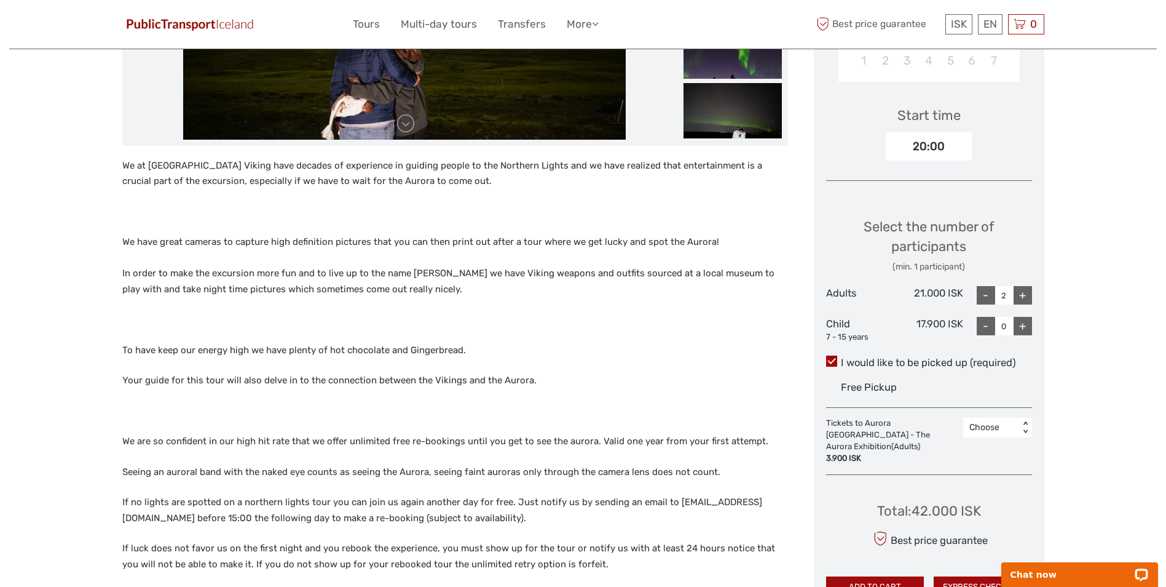
click at [1029, 422] on div "< >" at bounding box center [1025, 427] width 10 height 13
click at [990, 498] on div "2" at bounding box center [998, 501] width 57 height 21
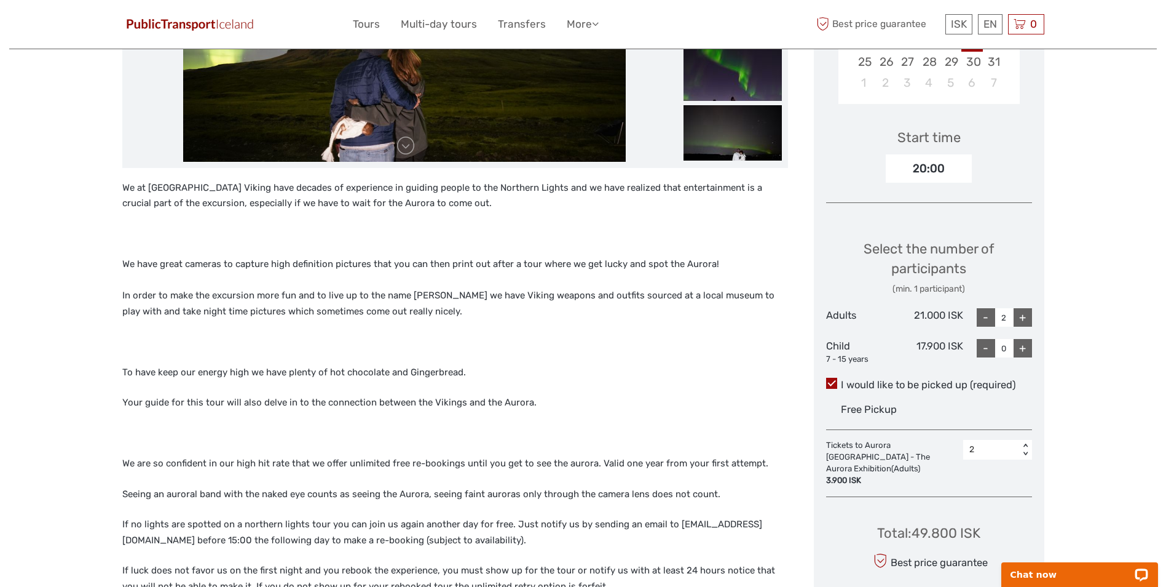
scroll to position [246, 0]
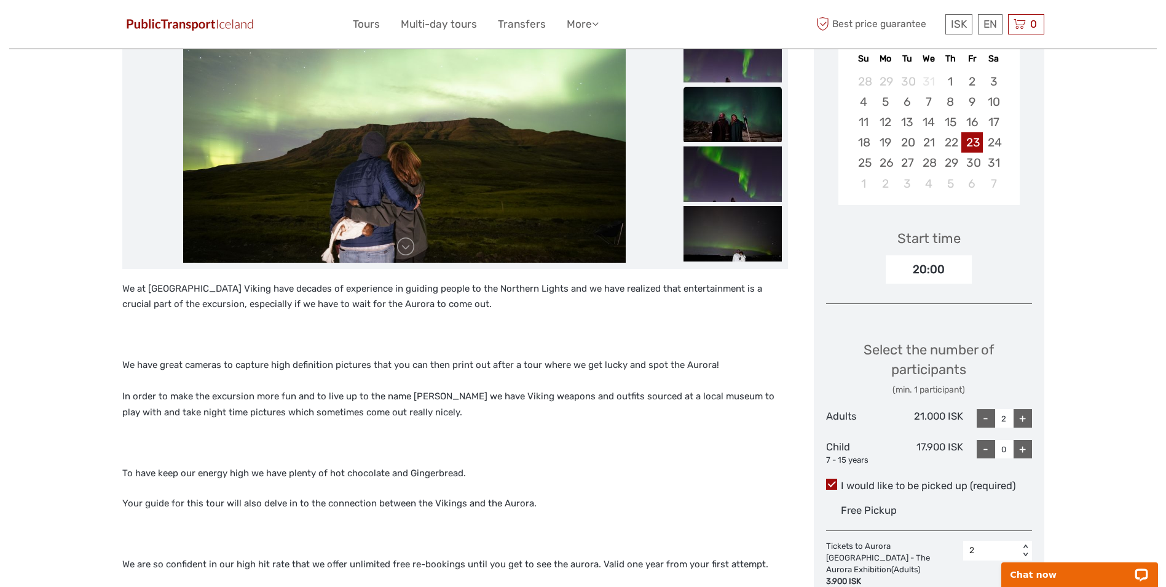
click at [723, 119] on img at bounding box center [733, 114] width 98 height 55
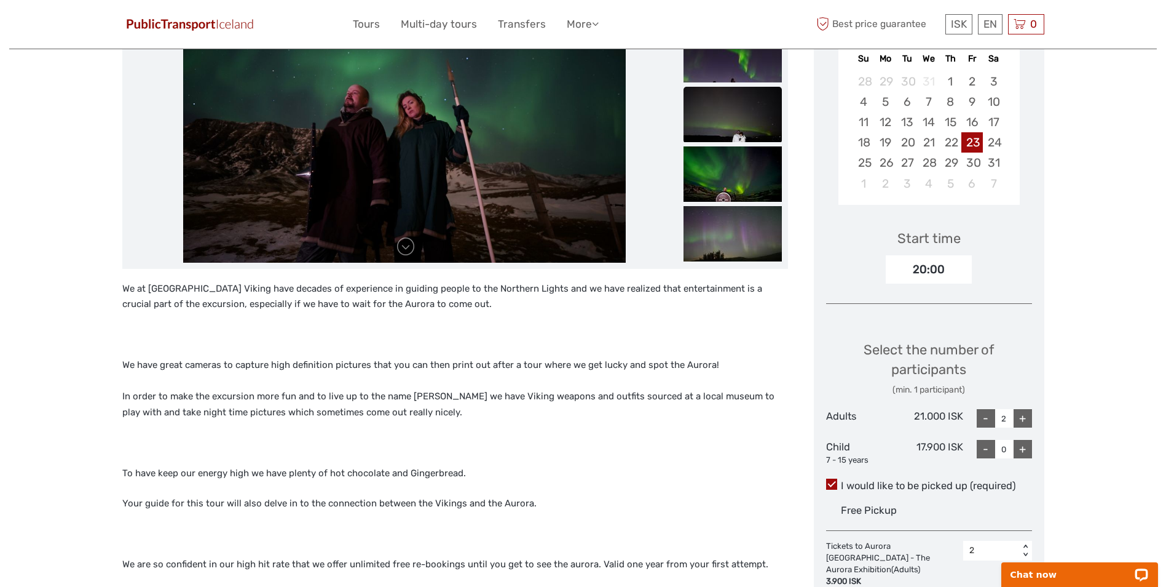
click at [718, 127] on img at bounding box center [733, 114] width 98 height 55
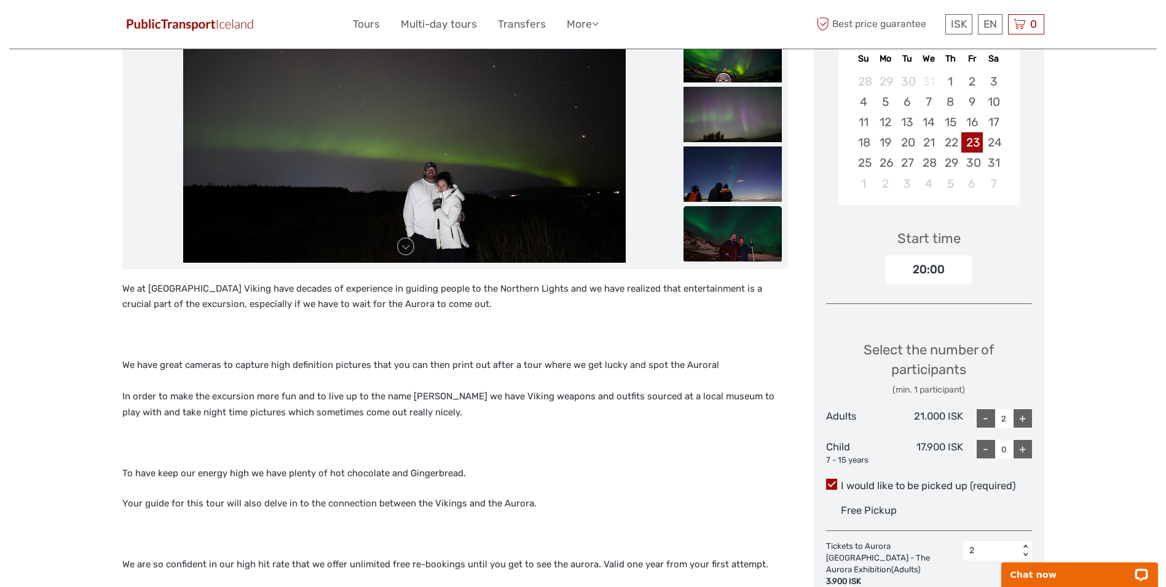
click at [715, 235] on img at bounding box center [733, 233] width 98 height 55
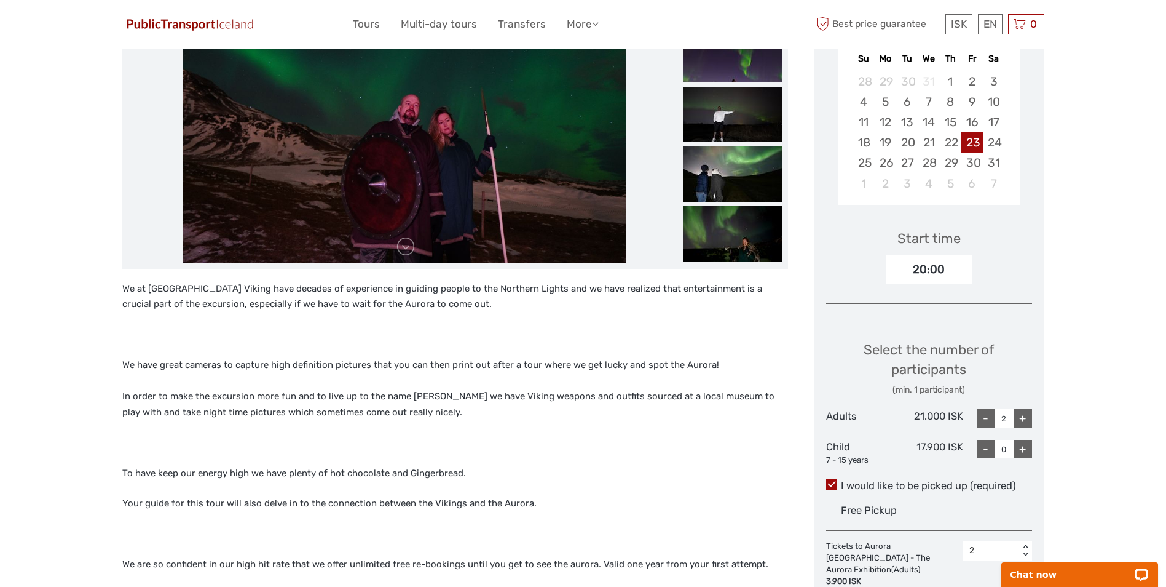
click at [715, 235] on img at bounding box center [733, 233] width 98 height 55
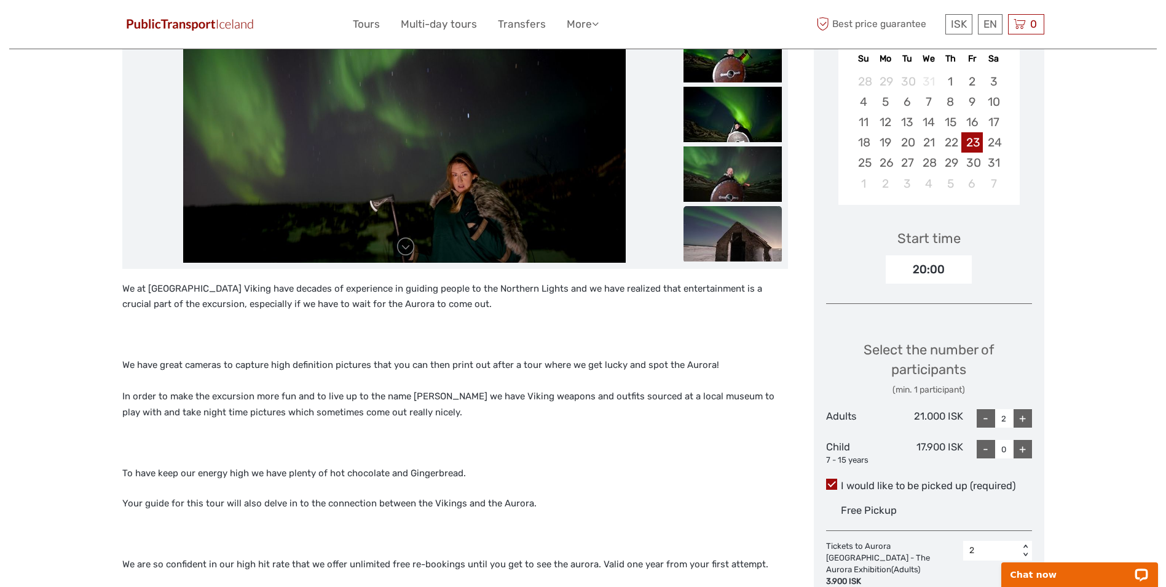
click at [729, 240] on img at bounding box center [733, 233] width 98 height 55
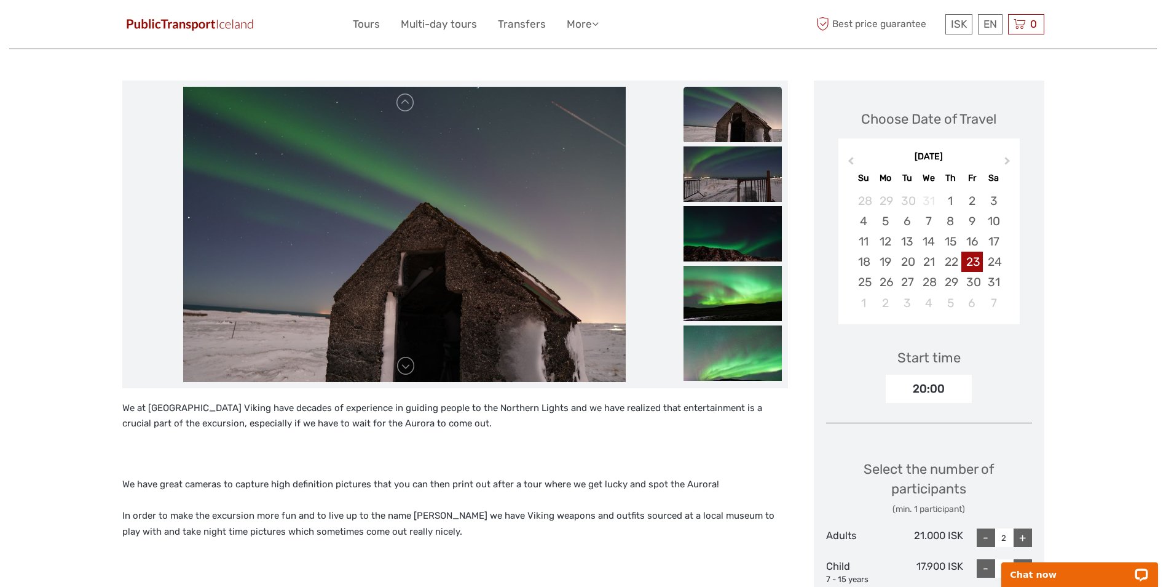
scroll to position [61, 0]
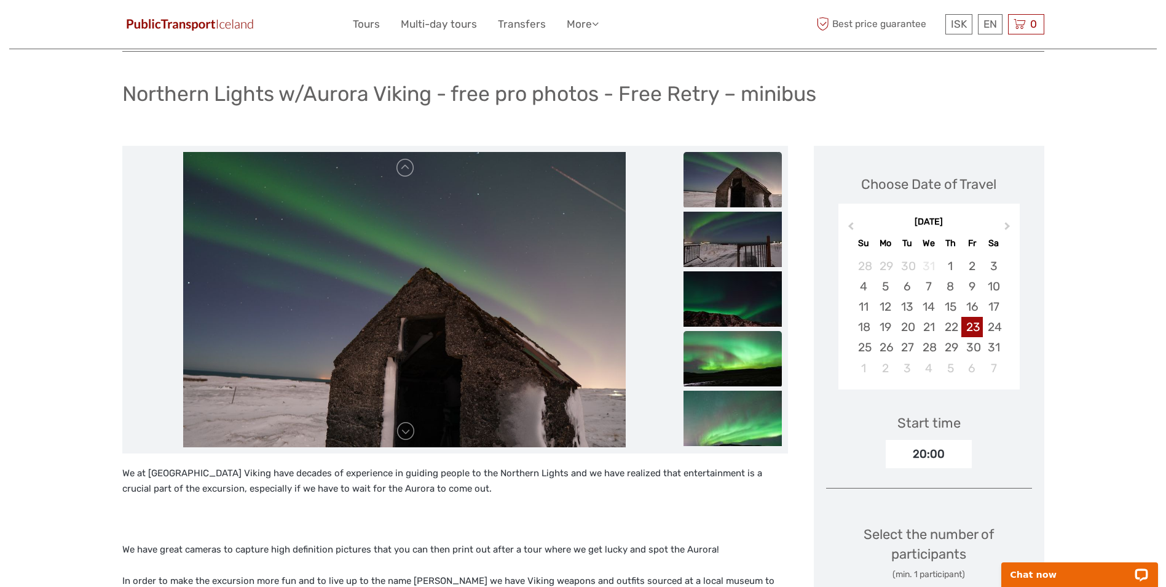
click at [735, 347] on img at bounding box center [733, 358] width 98 height 55
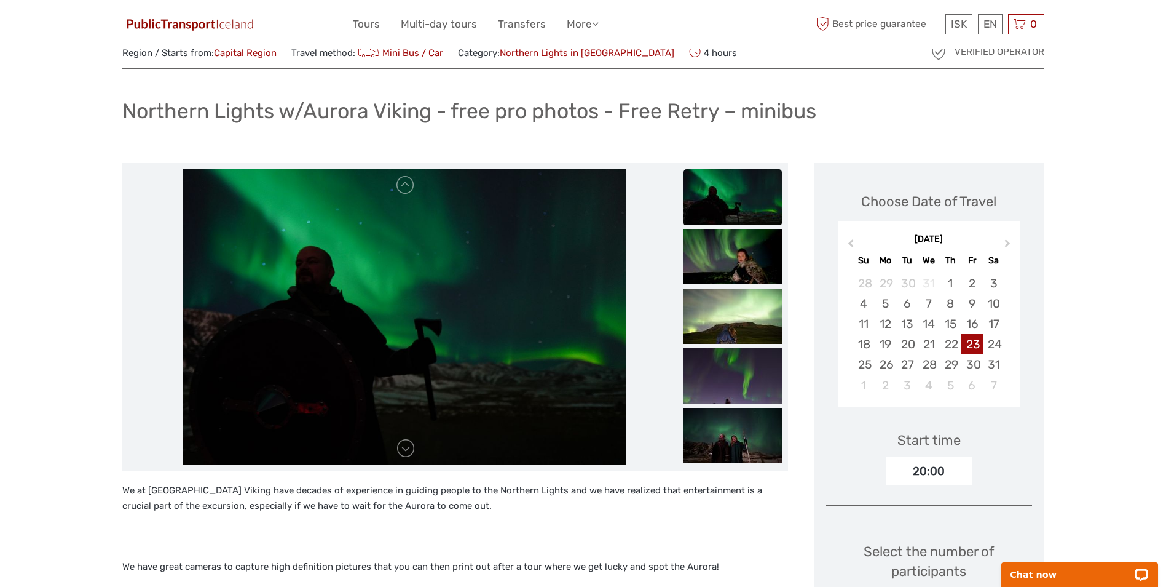
scroll to position [0, 0]
